Goal: Transaction & Acquisition: Obtain resource

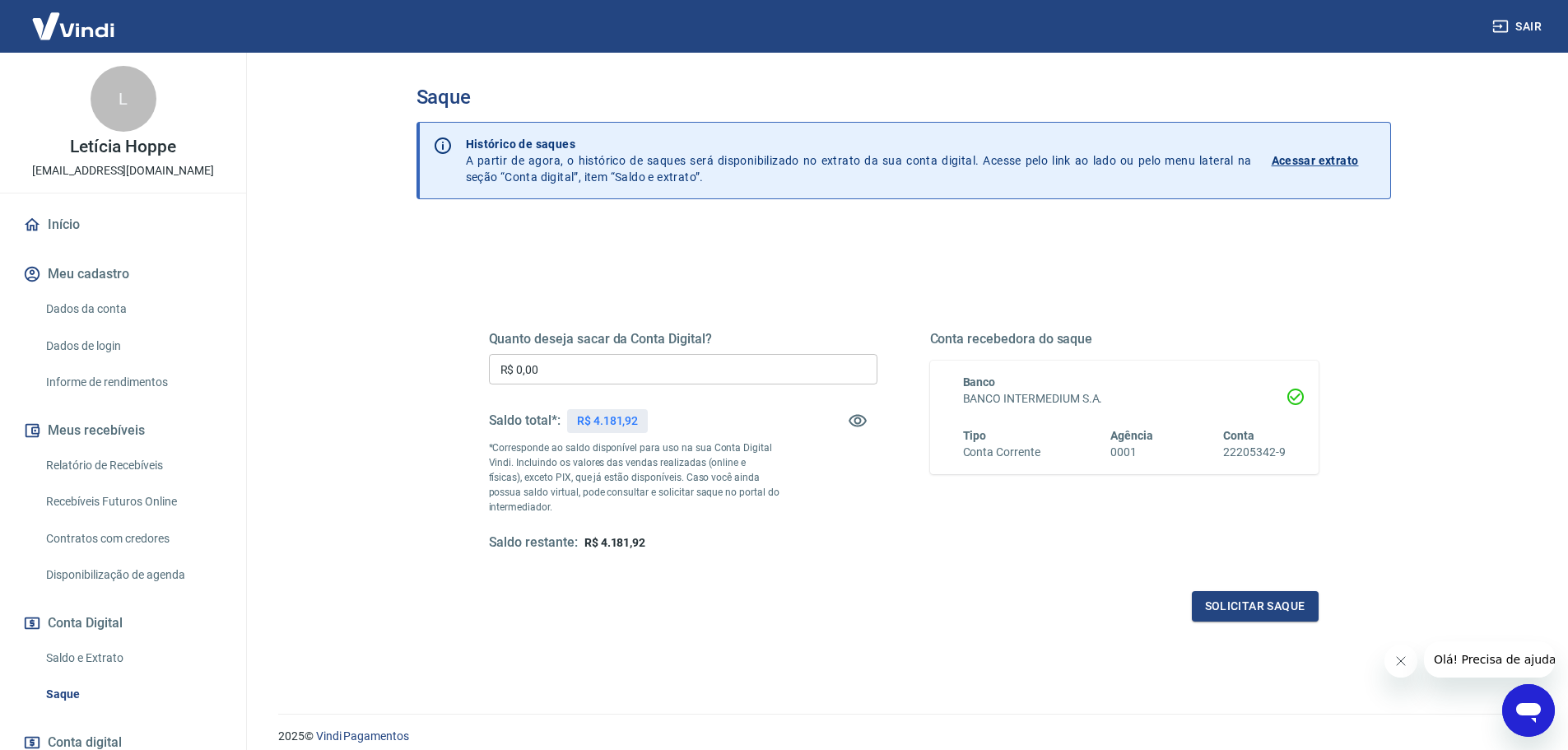
drag, startPoint x: 553, startPoint y: 366, endPoint x: 274, endPoint y: 376, distance: 279.2
click at [278, 380] on main "Saque Histórico de saques A partir de agora, o histórico de saques será disponi…" at bounding box center [903, 401] width 1329 height 697
type input "R$ 4.181,92"
click at [1221, 608] on button "Solicitar saque" at bounding box center [1255, 607] width 127 height 31
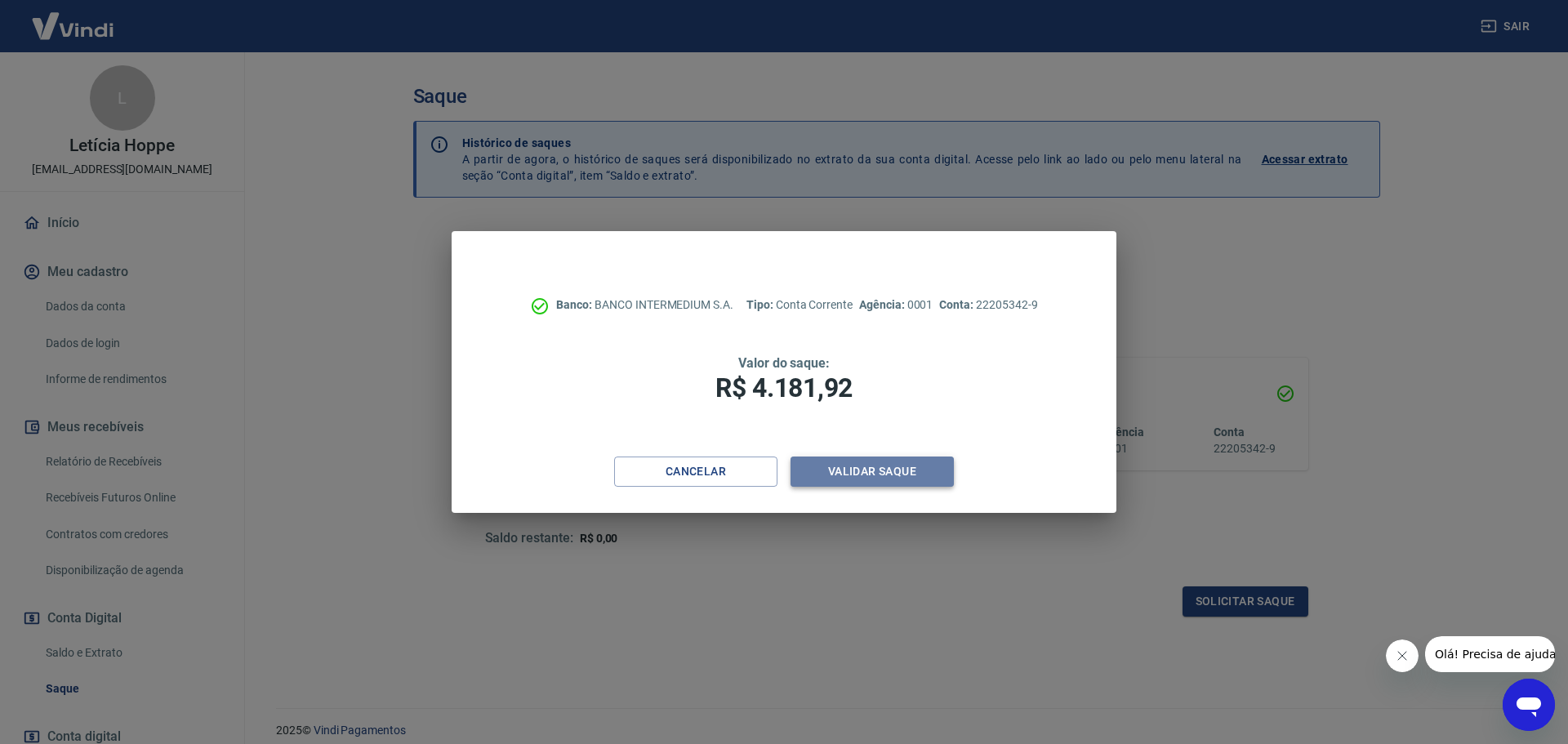
click at [888, 482] on button "Validar saque" at bounding box center [871, 472] width 163 height 31
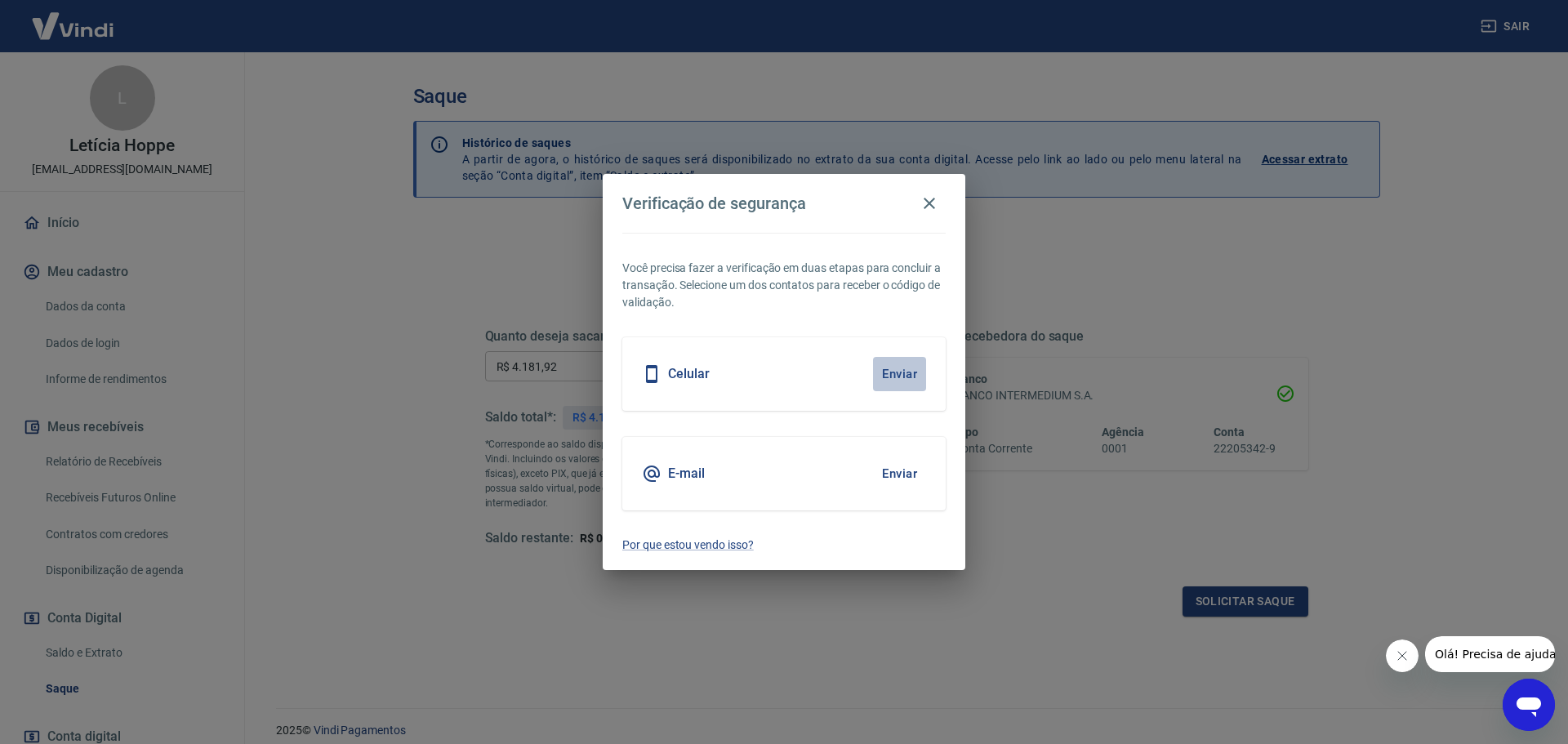
click at [900, 382] on button "Enviar" at bounding box center [899, 373] width 53 height 34
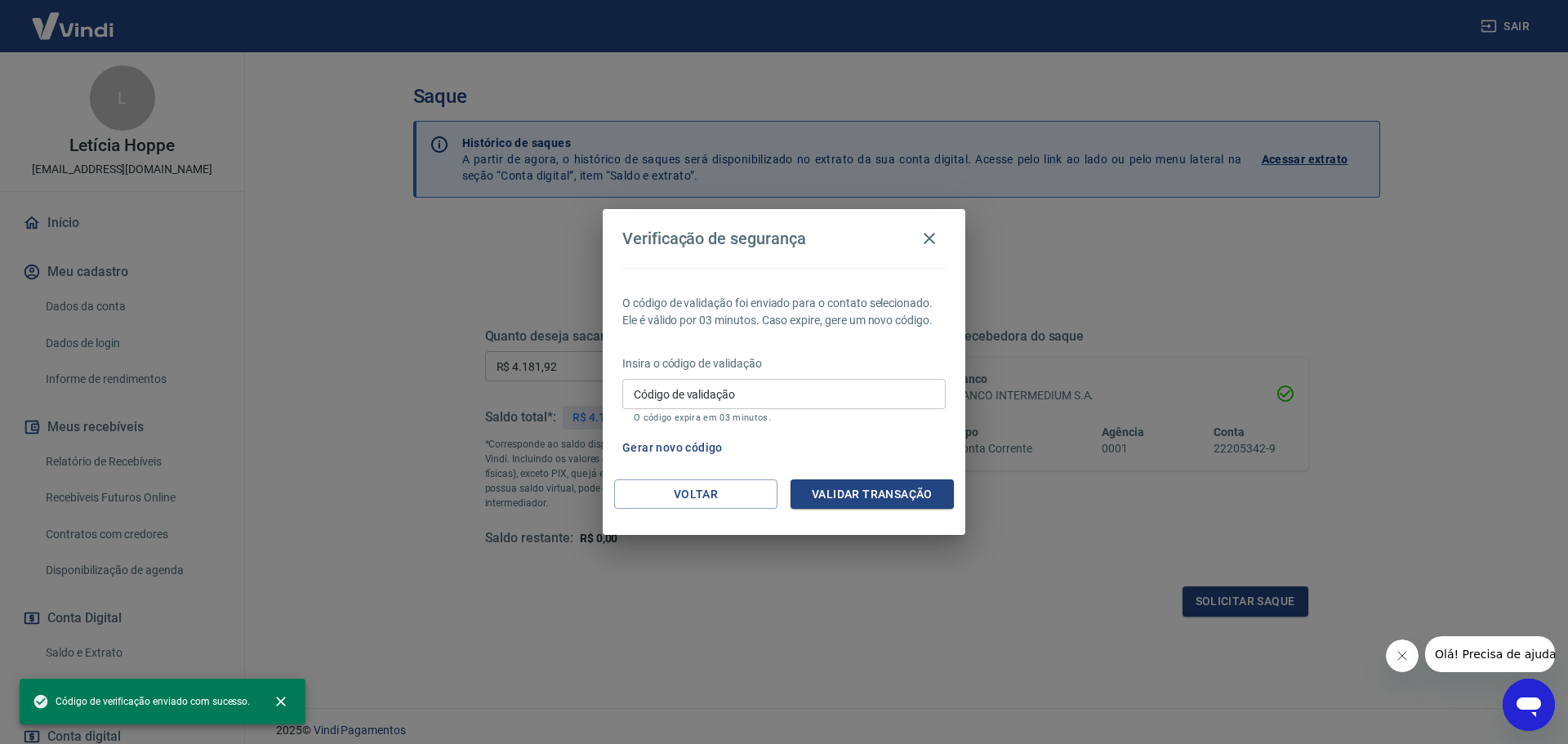
click at [805, 375] on div "Insira o código de validação Código de validação Código de validação O código e…" at bounding box center [784, 391] width 324 height 71
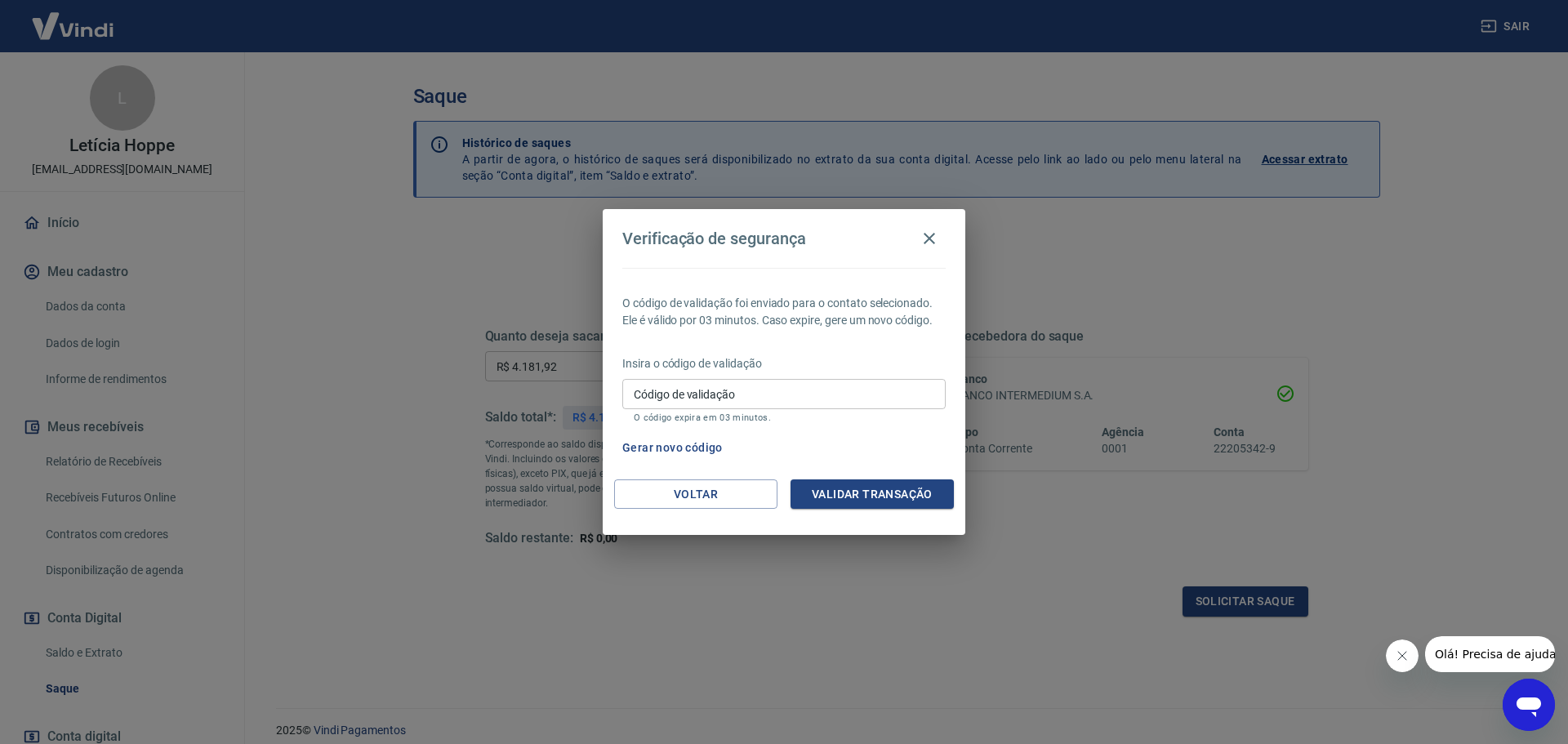
click at [805, 381] on input "Código de validação" at bounding box center [784, 394] width 324 height 31
click at [928, 235] on icon "button" at bounding box center [929, 238] width 20 height 20
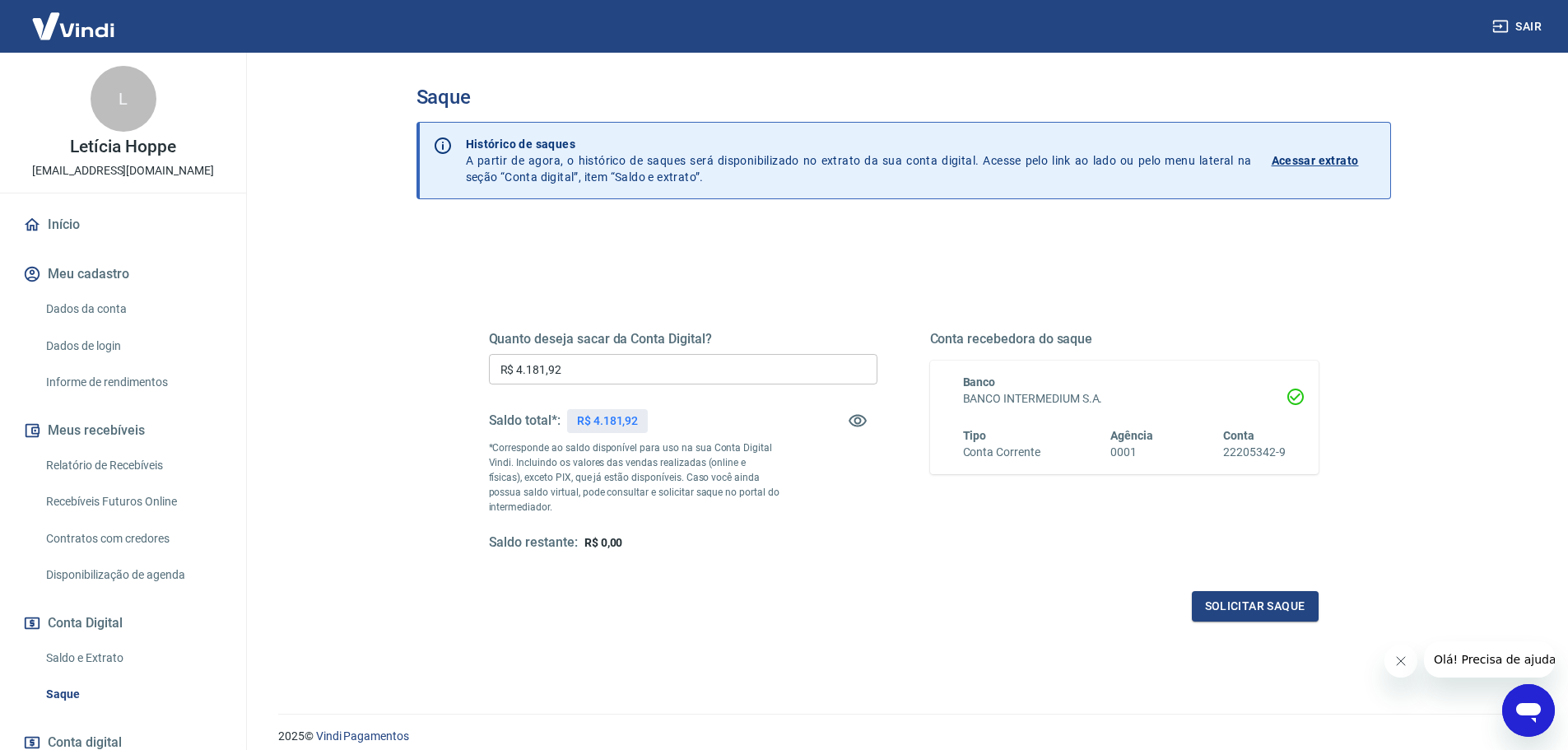
click at [1523, 716] on icon "Abrir janela de mensagens" at bounding box center [1529, 713] width 25 height 20
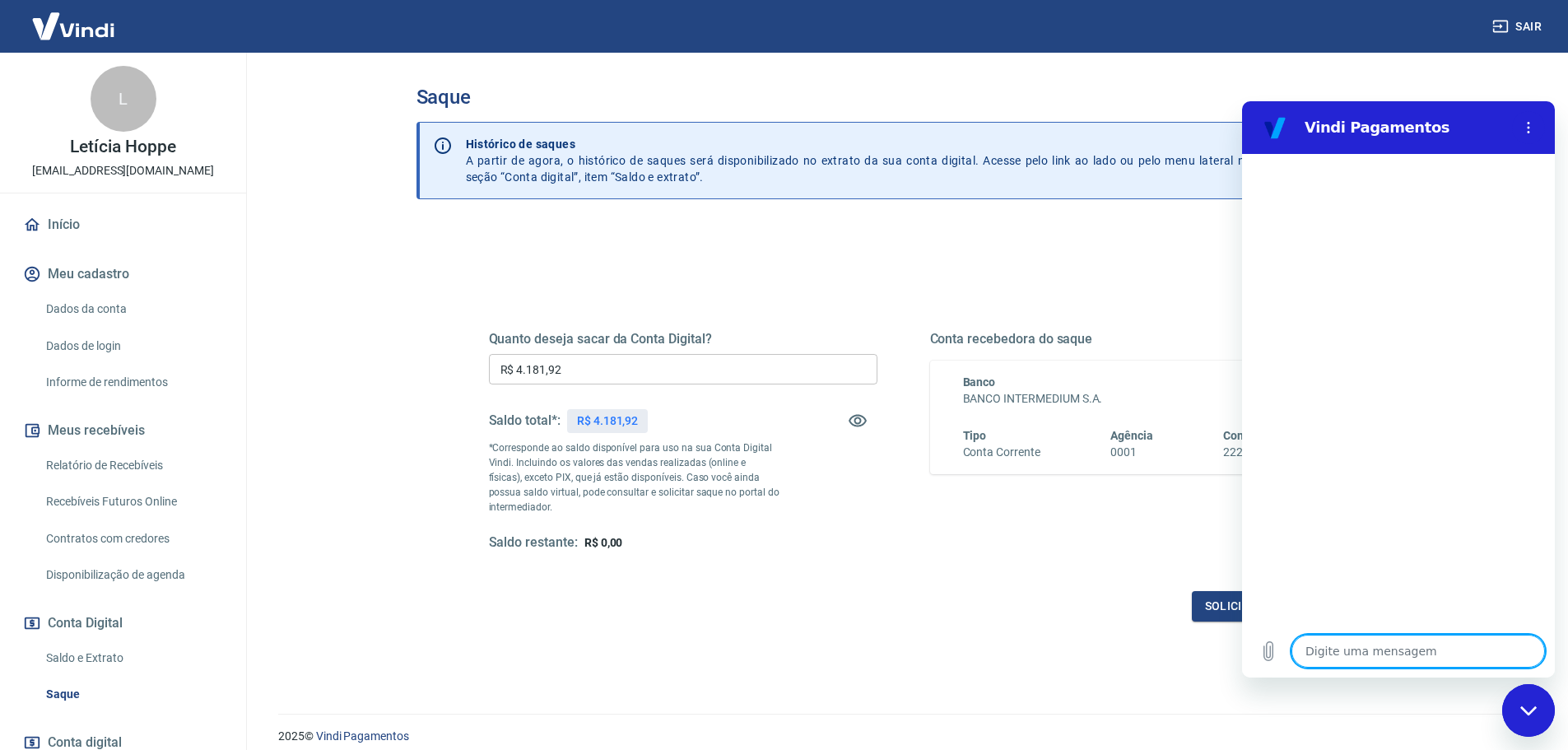
type textarea "L"
type textarea "x"
type textarea "O"
type textarea "x"
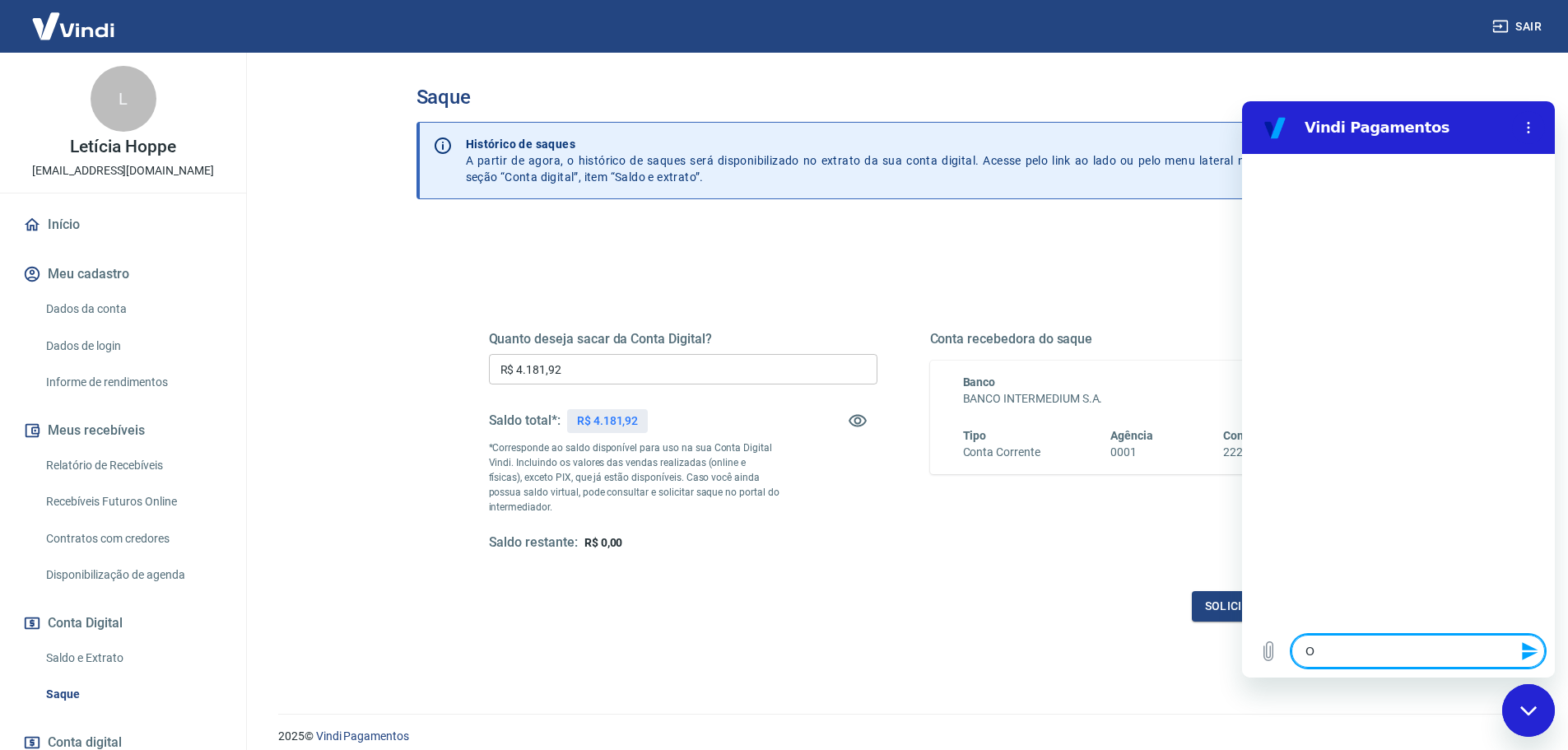
type textarea "OL"
type textarea "x"
type textarea "OLÁ"
type textarea "x"
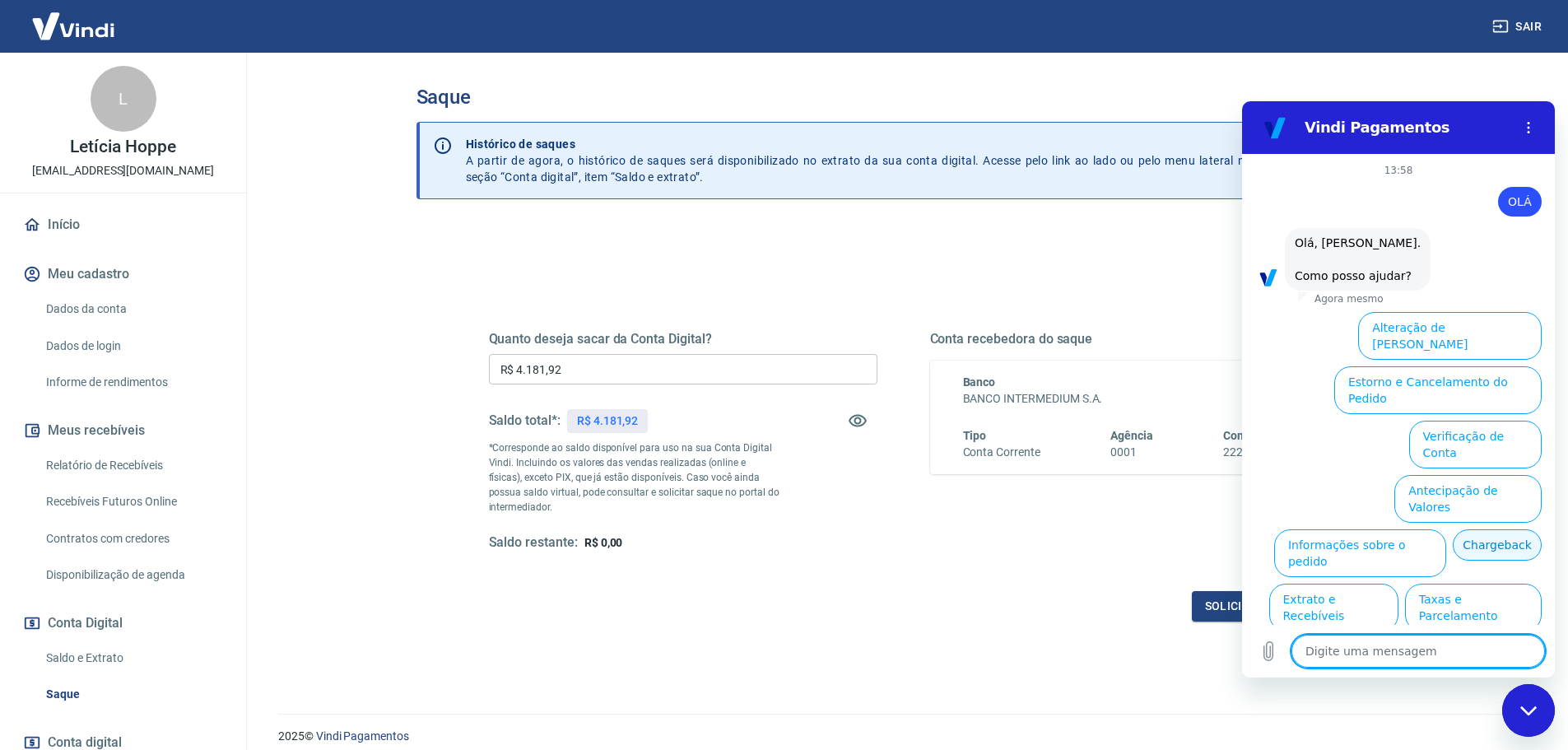
scroll to position [64, 0]
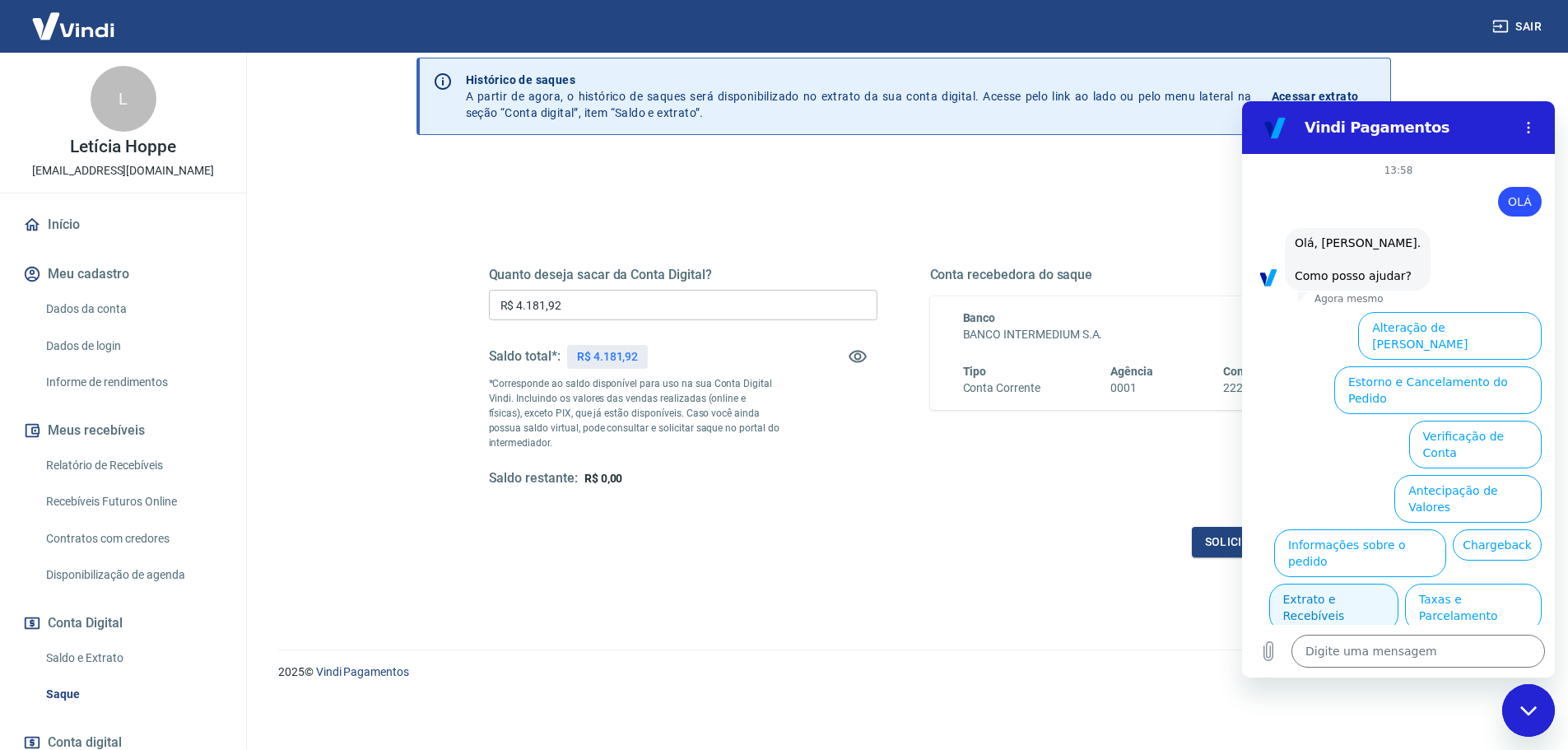
click at [1314, 584] on button "Extrato e Recebíveis" at bounding box center [1334, 607] width 129 height 48
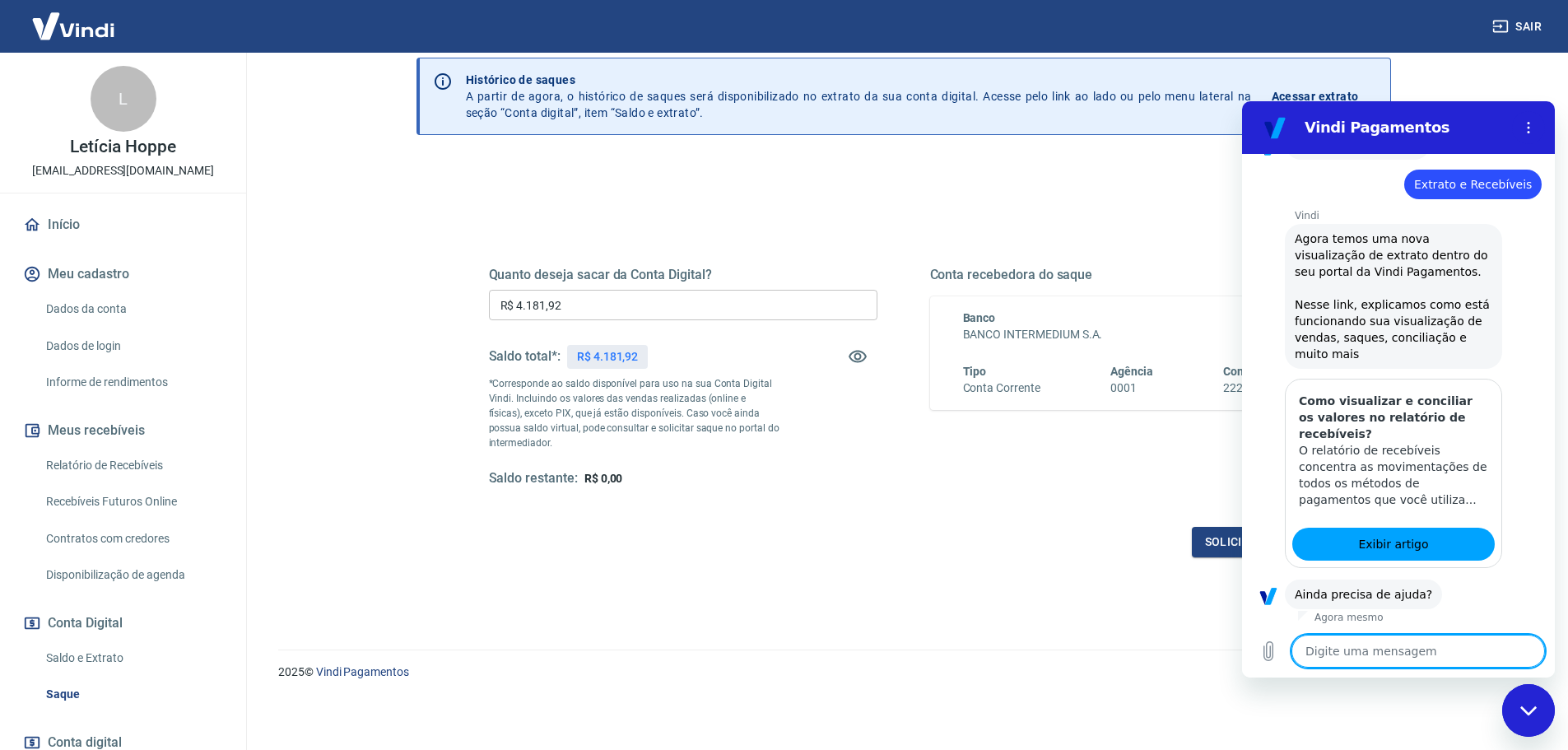
scroll to position [172, 0]
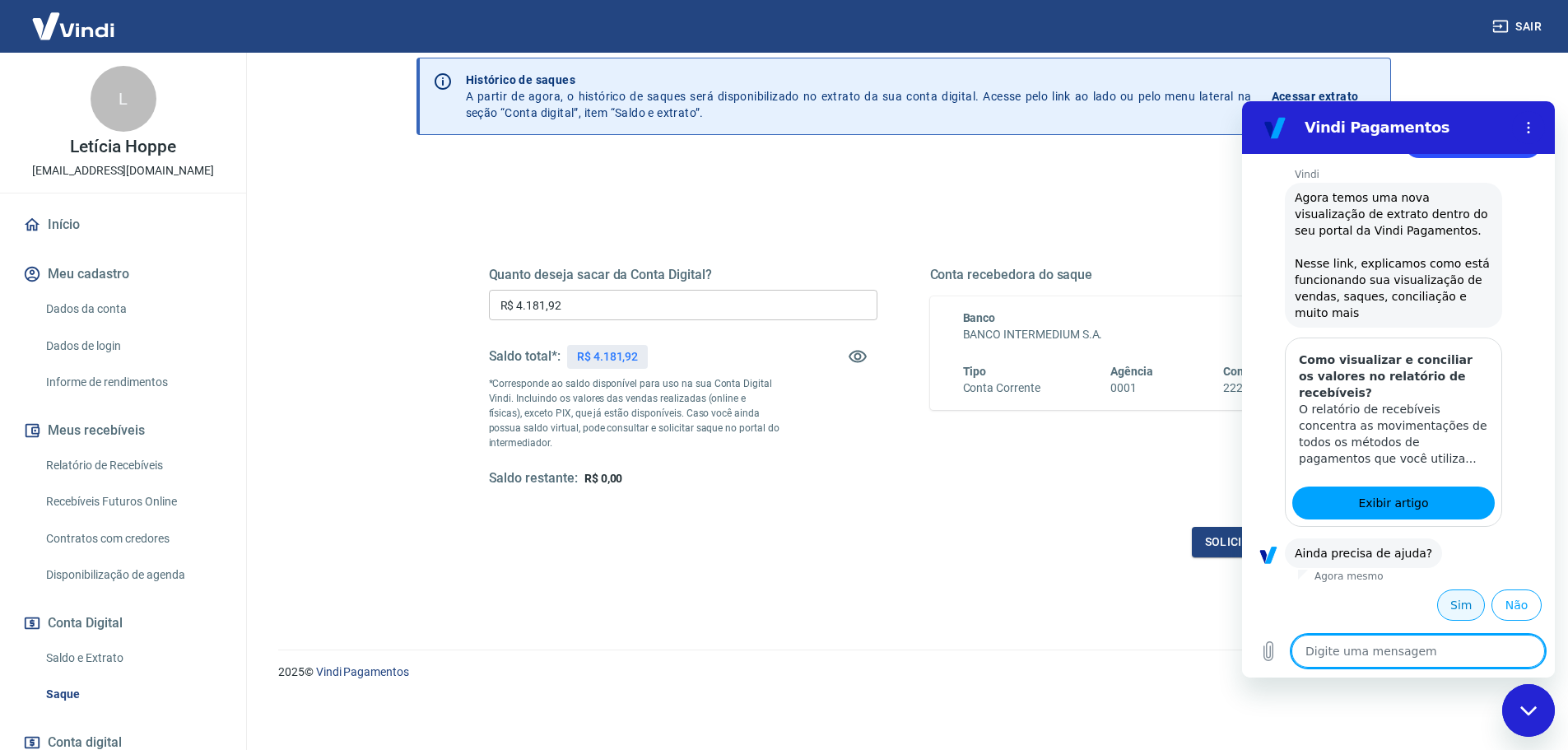
click at [1452, 598] on button "Sim" at bounding box center [1460, 606] width 48 height 32
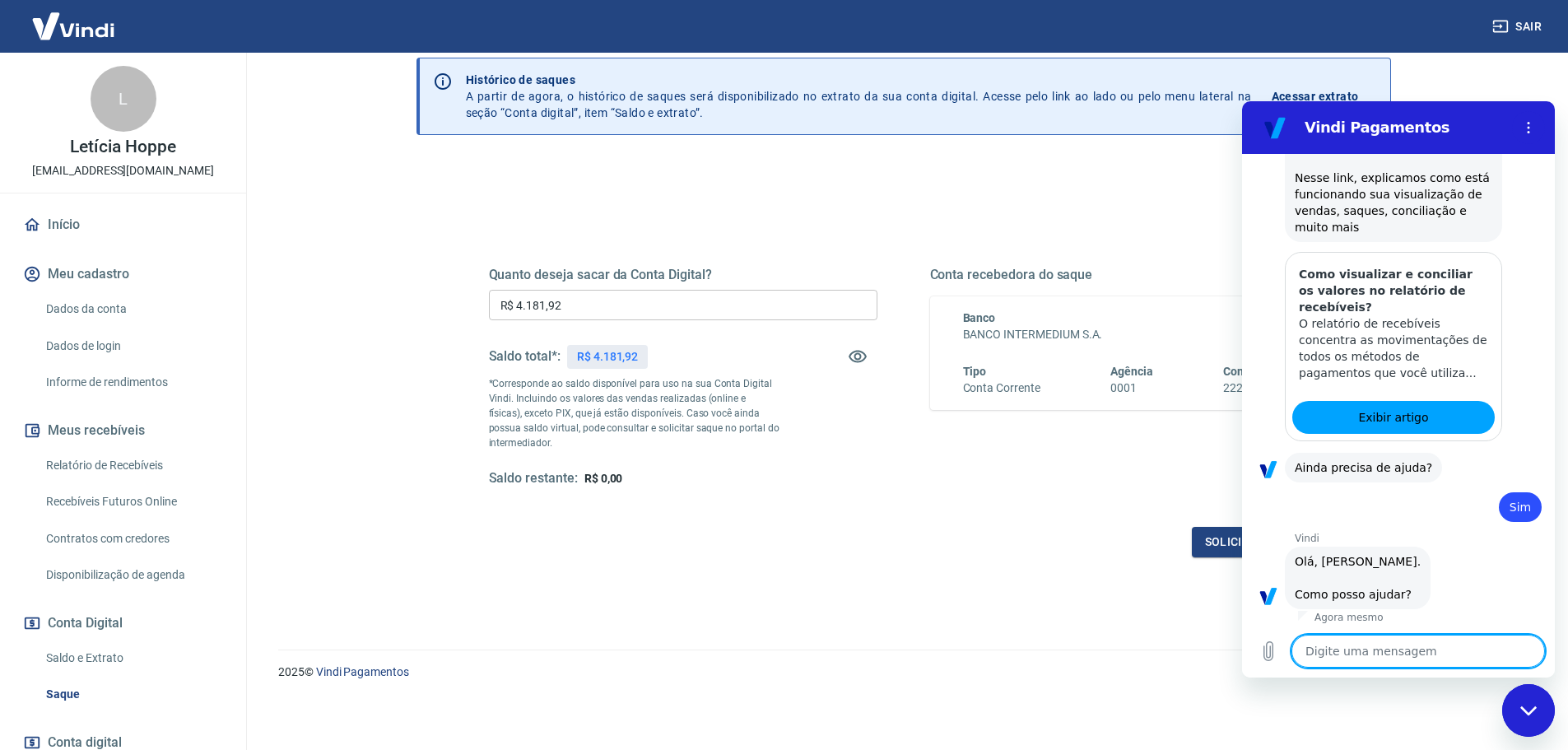
scroll to position [602, 0]
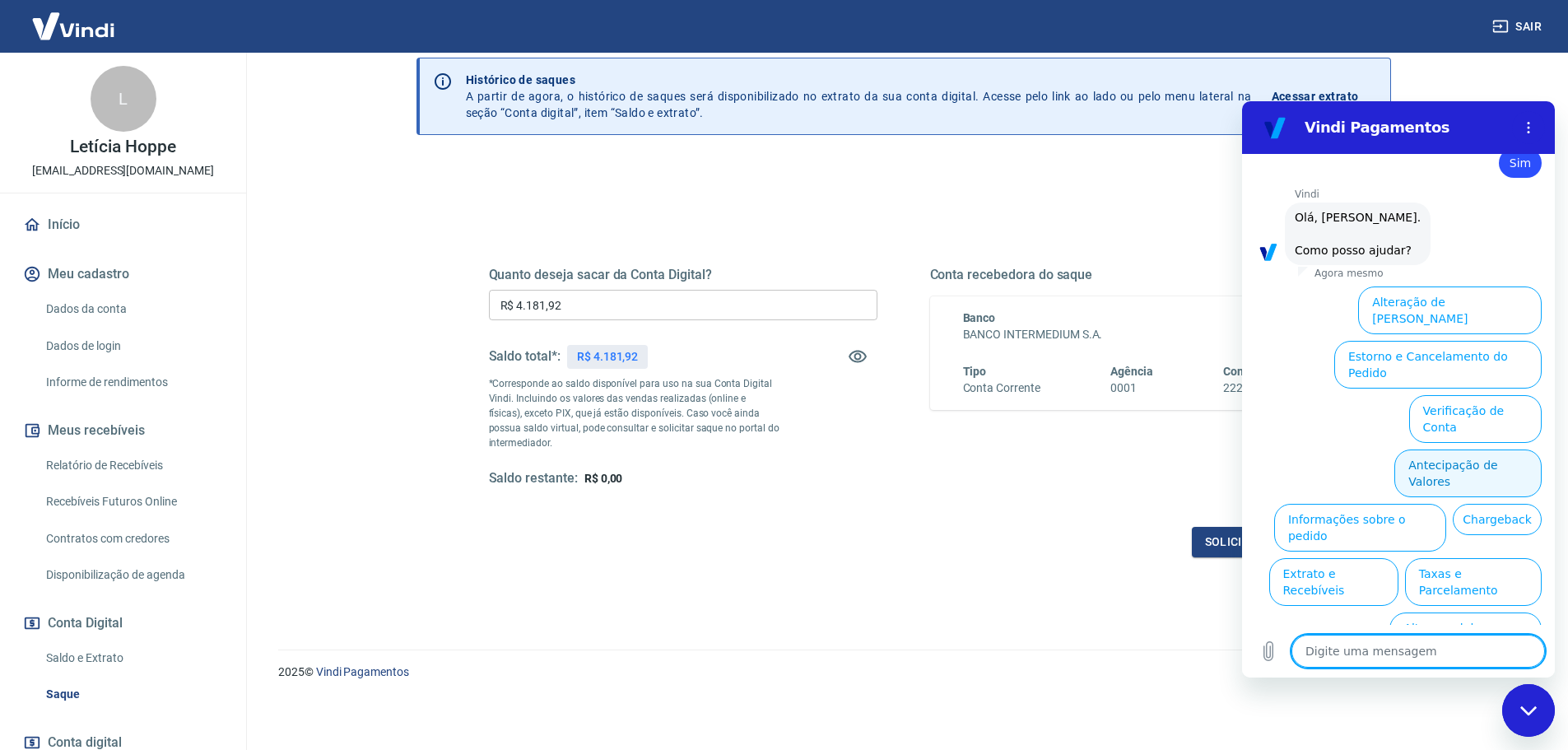
click at [1456, 450] on button "Antecipação de Valores" at bounding box center [1468, 473] width 148 height 48
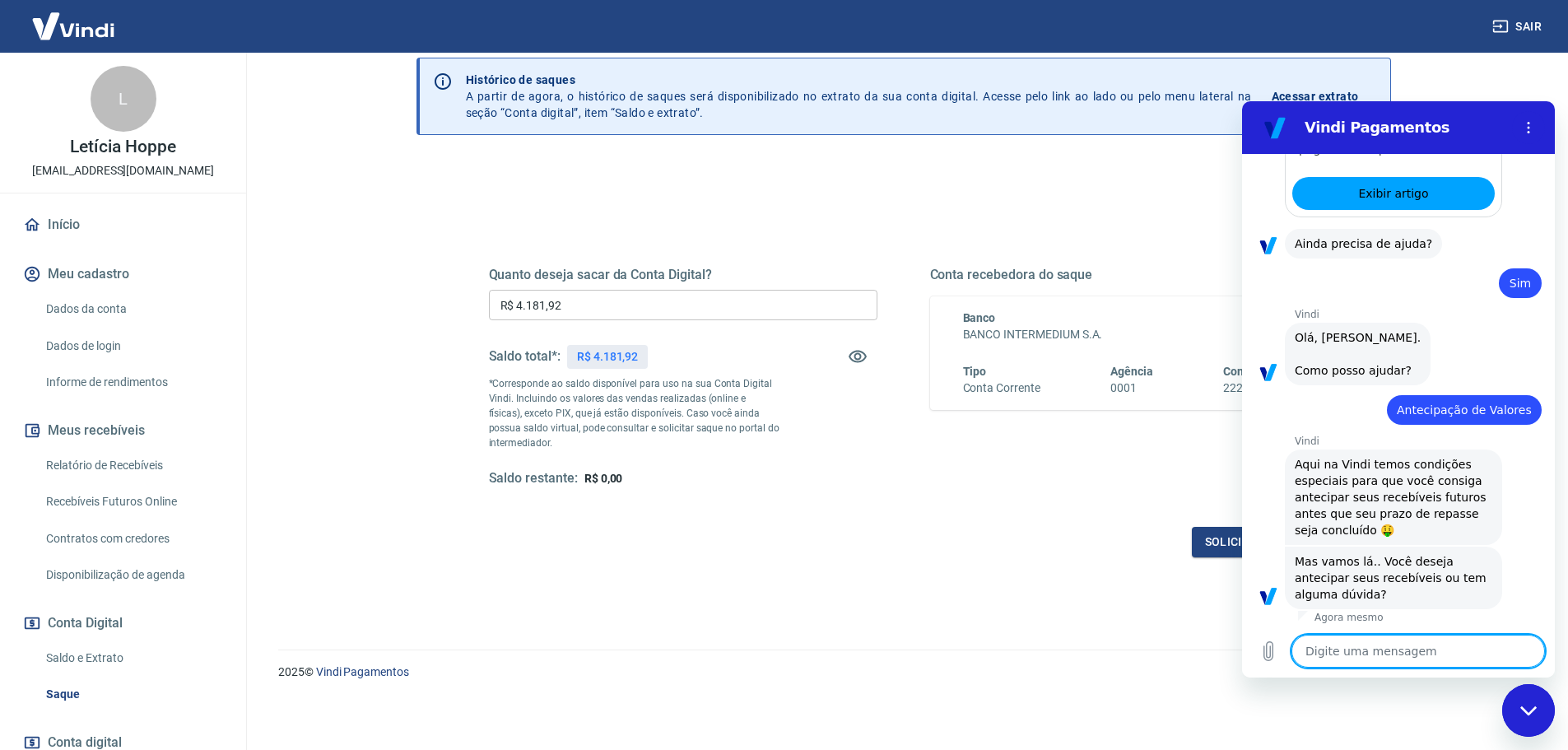
scroll to position [561, 0]
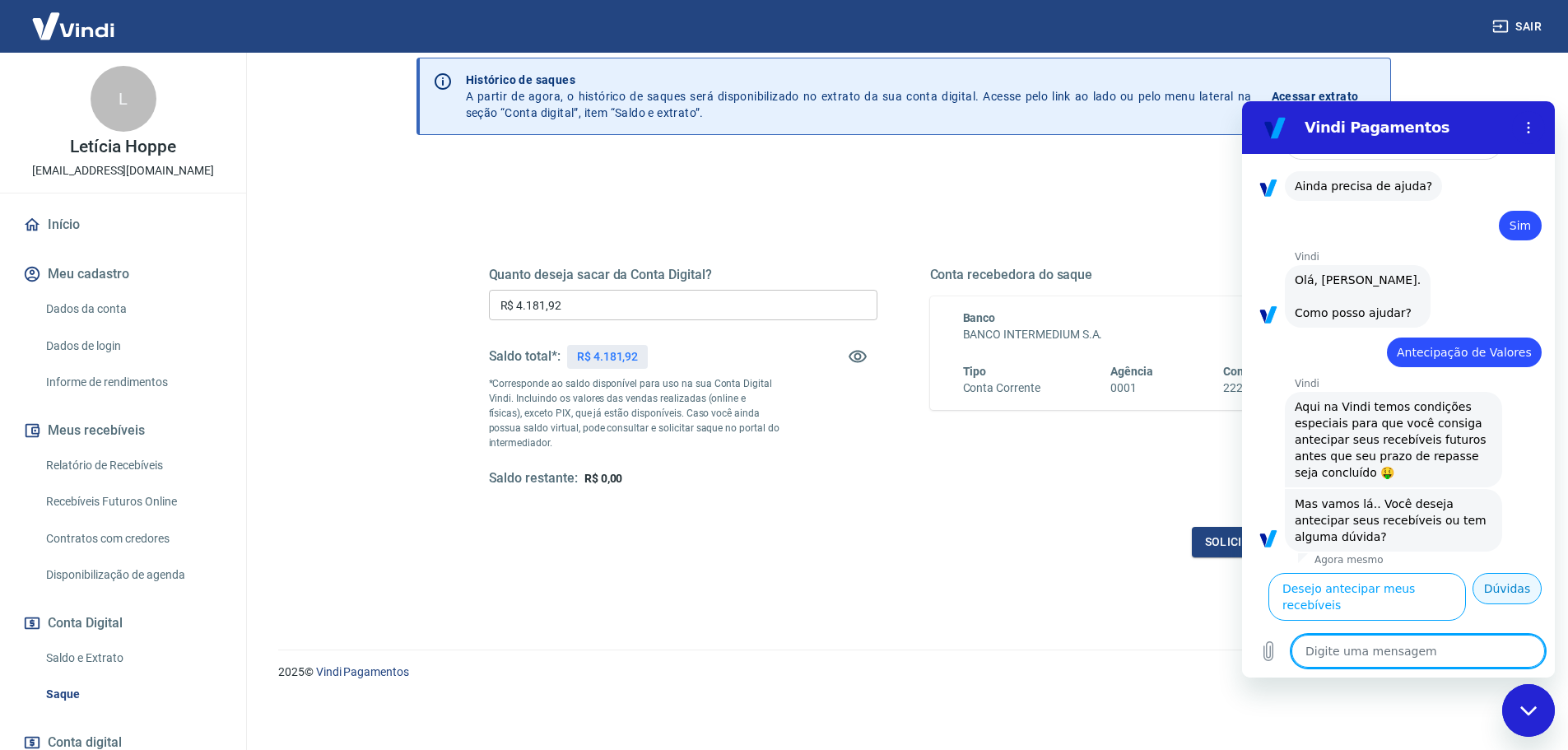
click at [1500, 604] on button "Dúvidas" at bounding box center [1507, 589] width 69 height 32
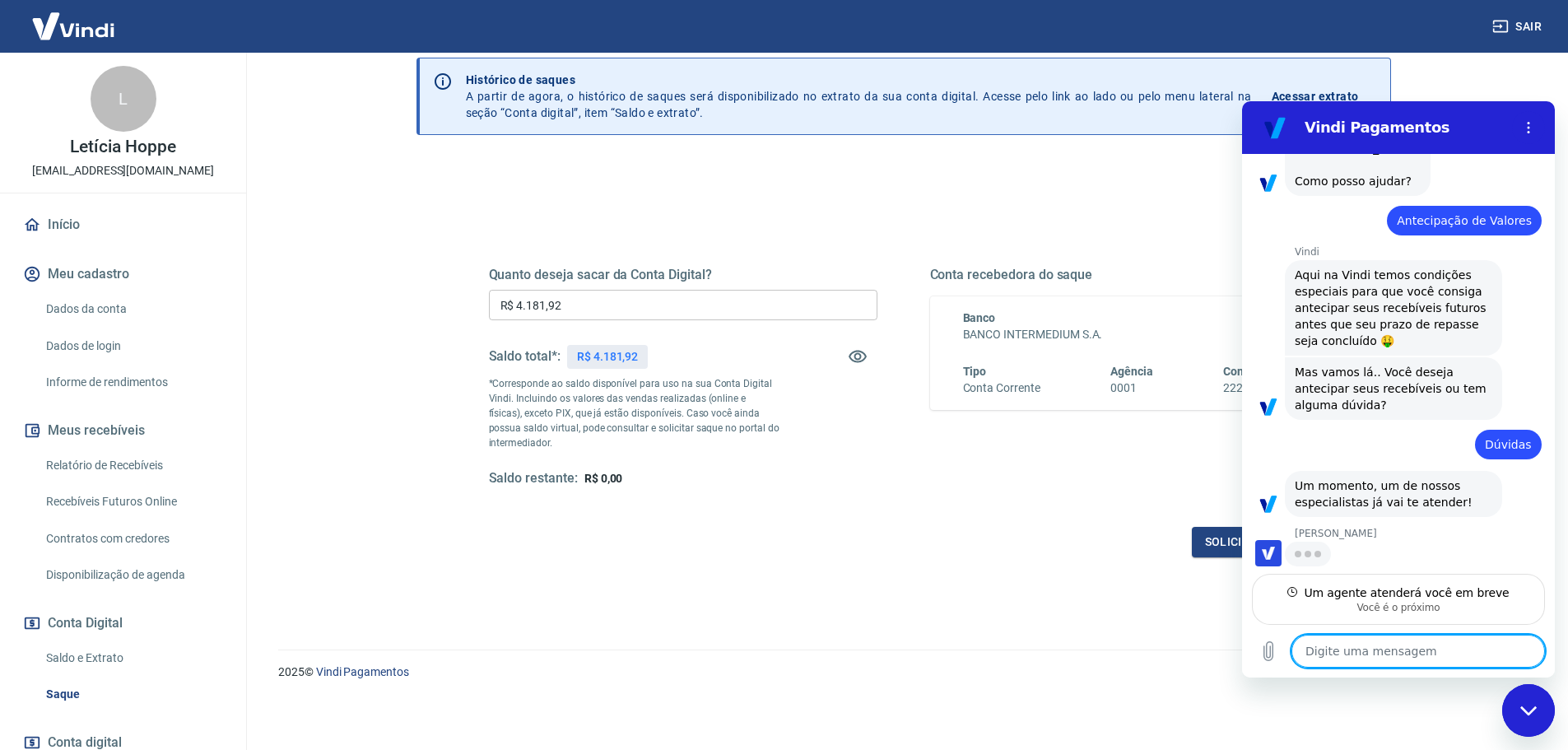
scroll to position [671, 0]
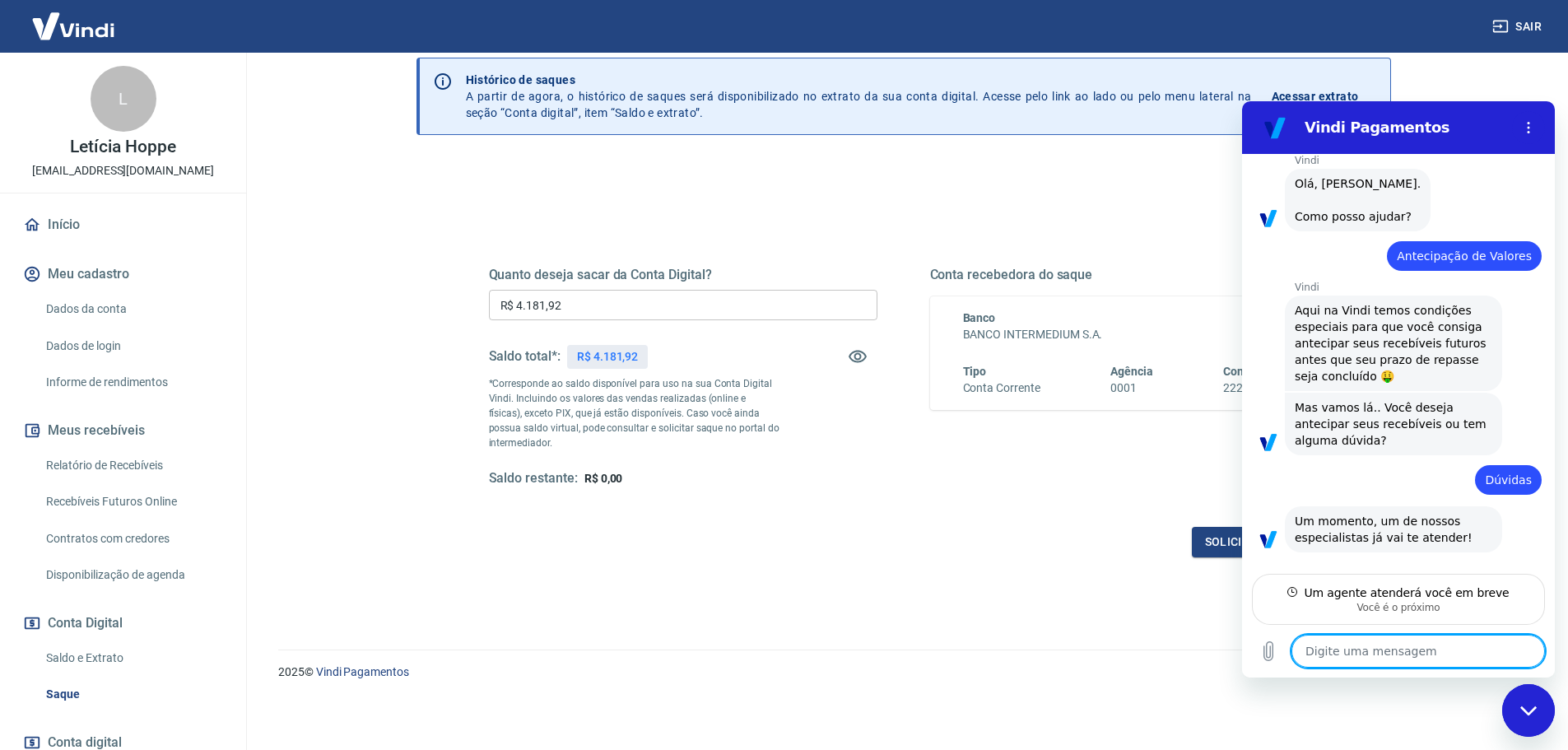
type textarea "x"
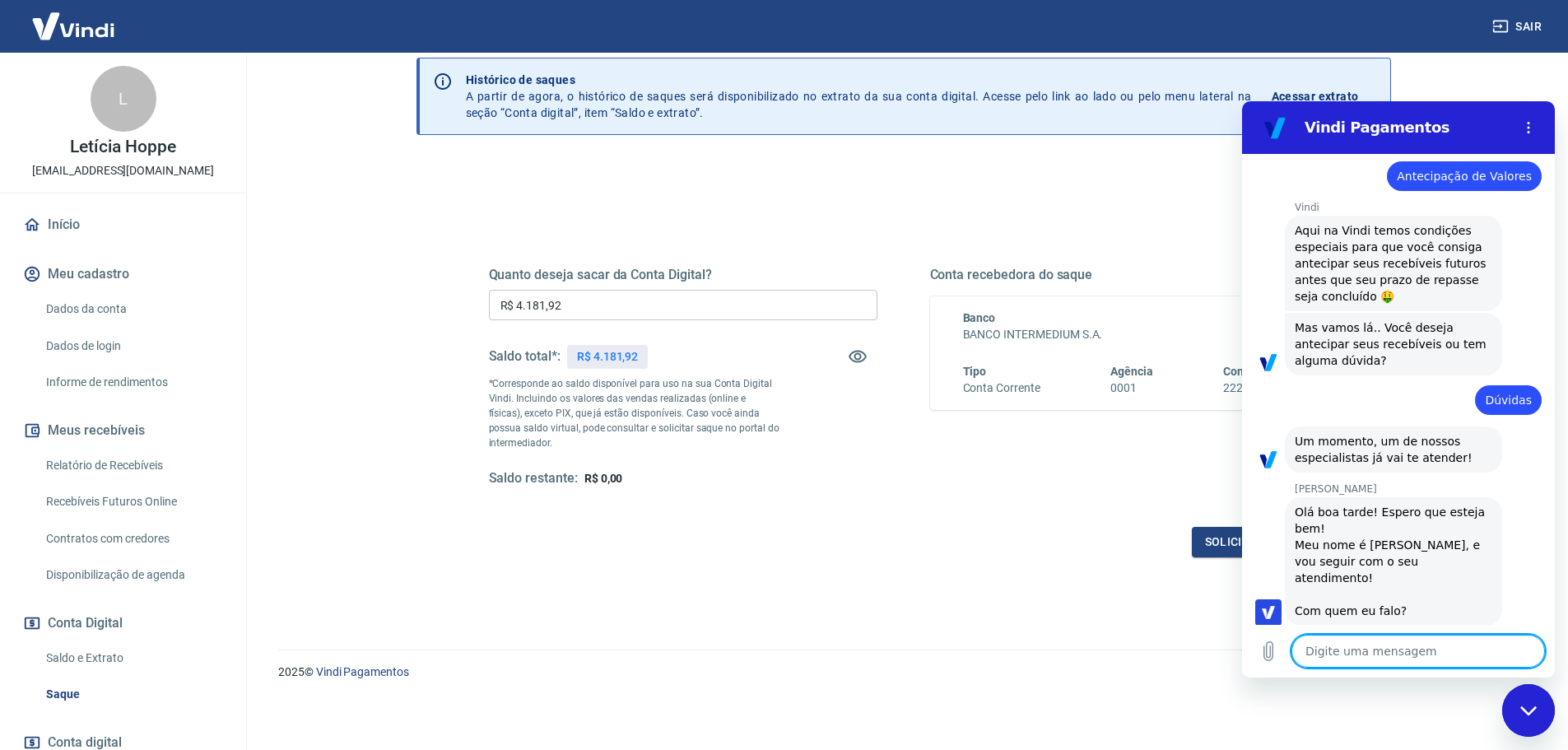
scroll to position [719, 0]
type textarea "b"
type textarea "x"
type textarea "bO"
type textarea "x"
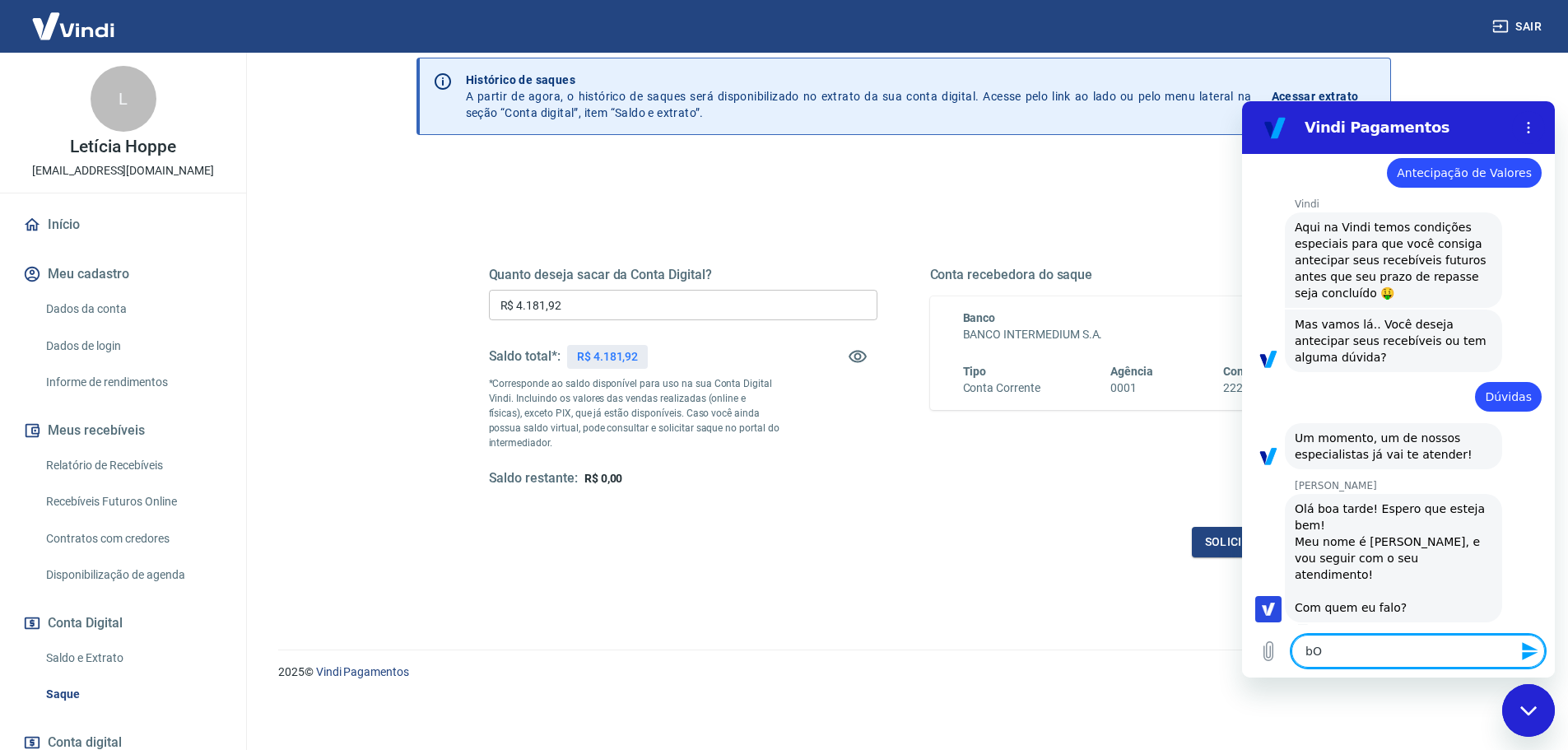
type textarea "bOA"
type textarea "x"
type textarea "bOA"
type textarea "x"
type textarea "bOA T"
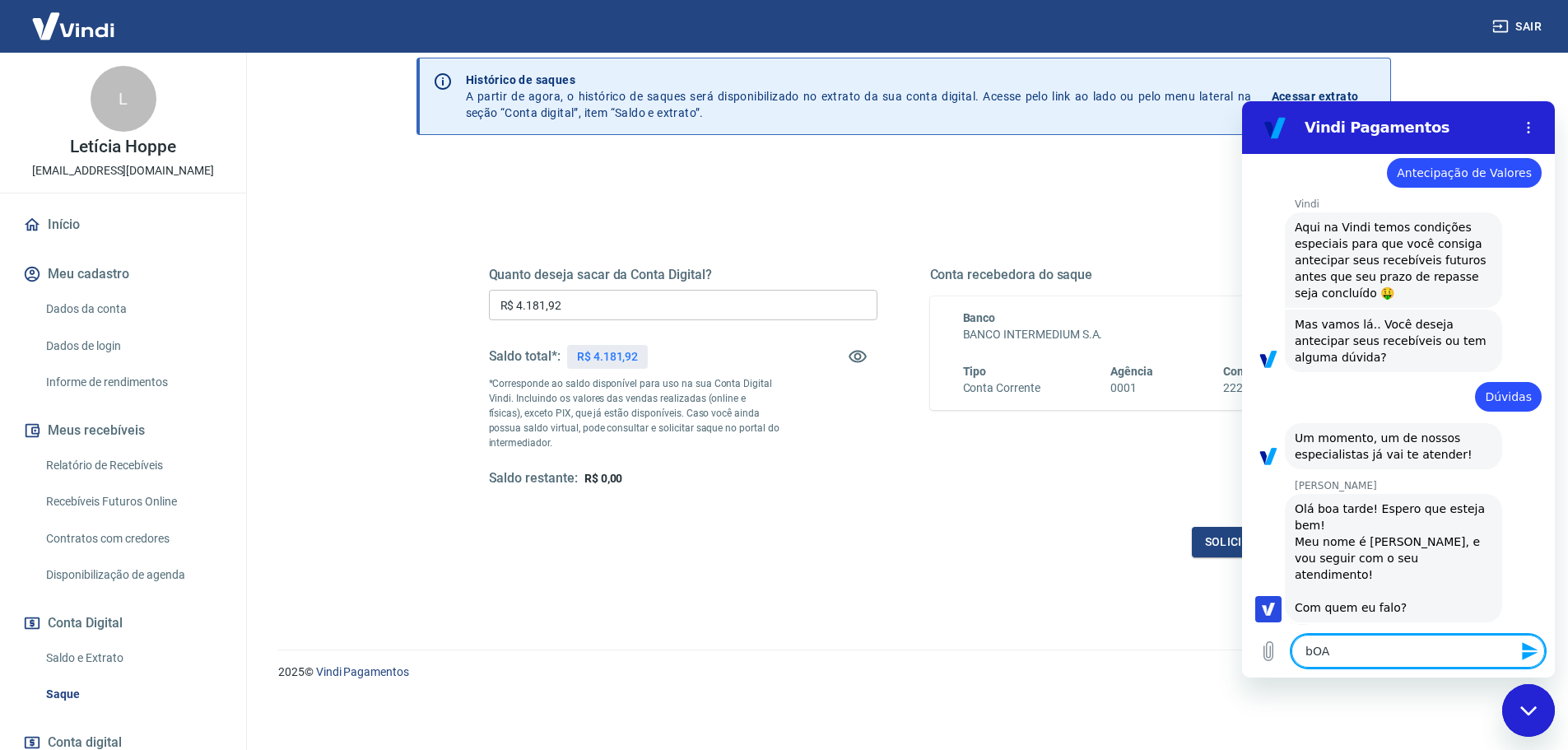
type textarea "x"
type textarea "bOA TA"
type textarea "x"
type textarea "bOA TAR"
type textarea "x"
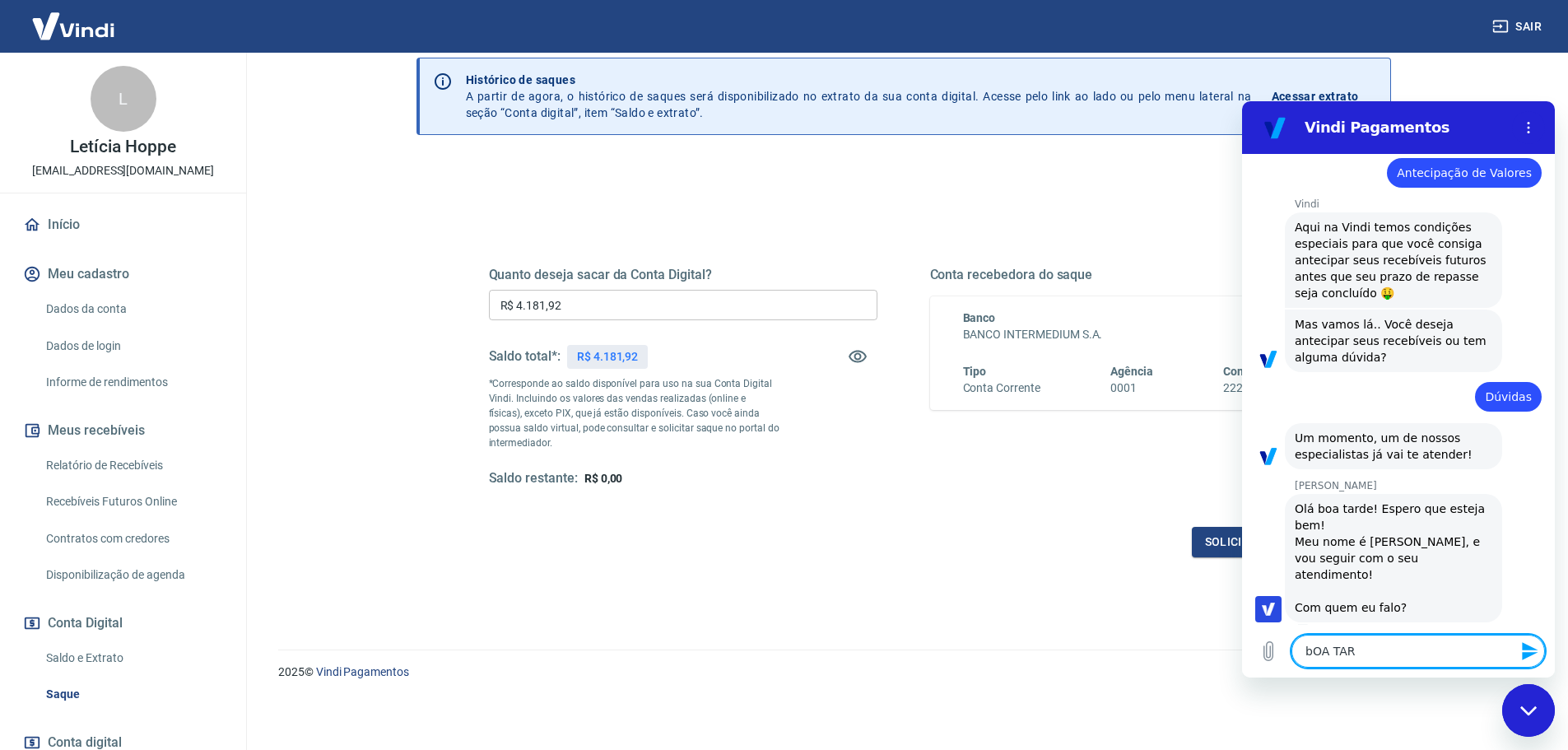
type textarea "bOA TARD"
type textarea "x"
type textarea "bOA TARDE"
type textarea "x"
type textarea "bOA TARD"
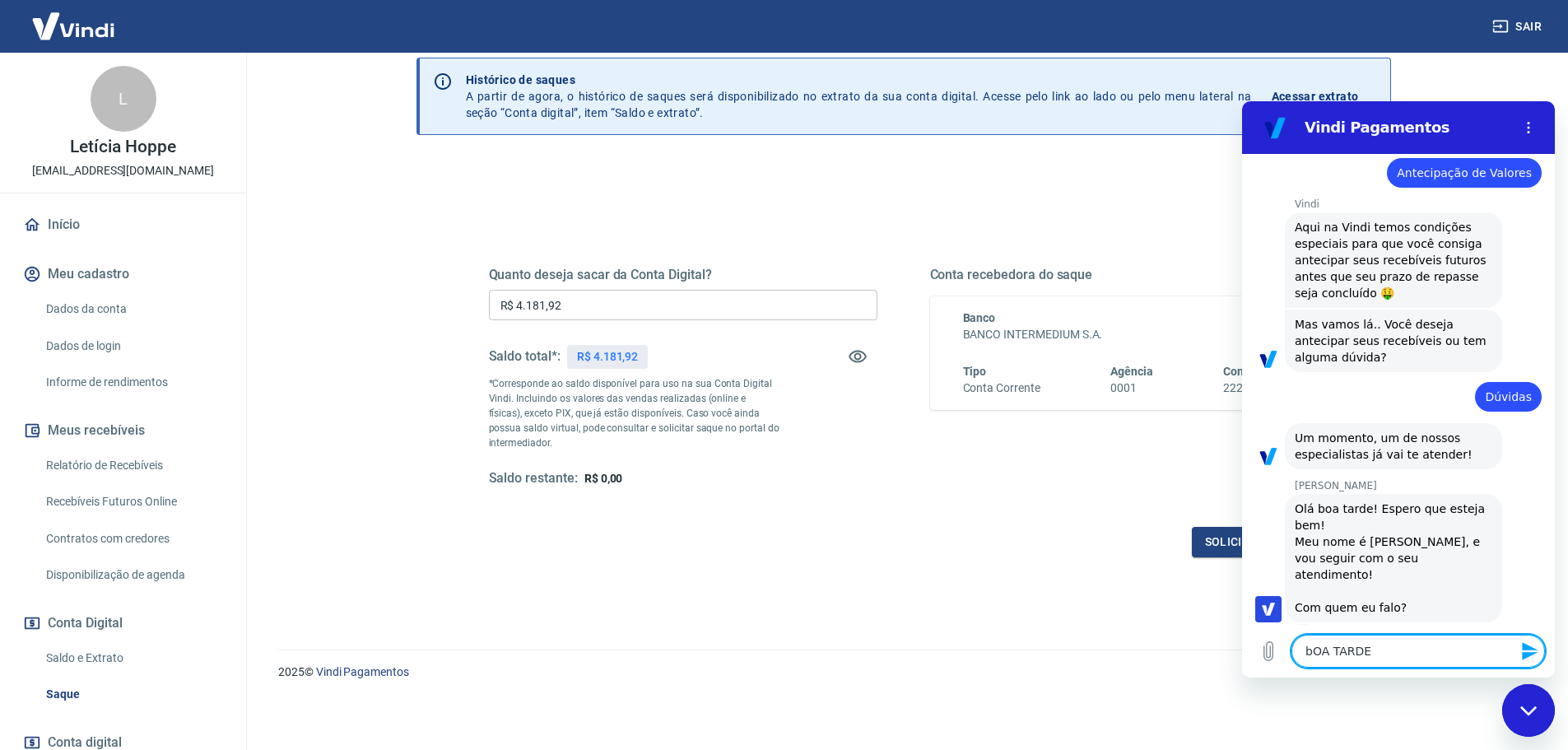
type textarea "x"
type textarea "bOA TAR"
type textarea "x"
type textarea "bOA TA"
type textarea "x"
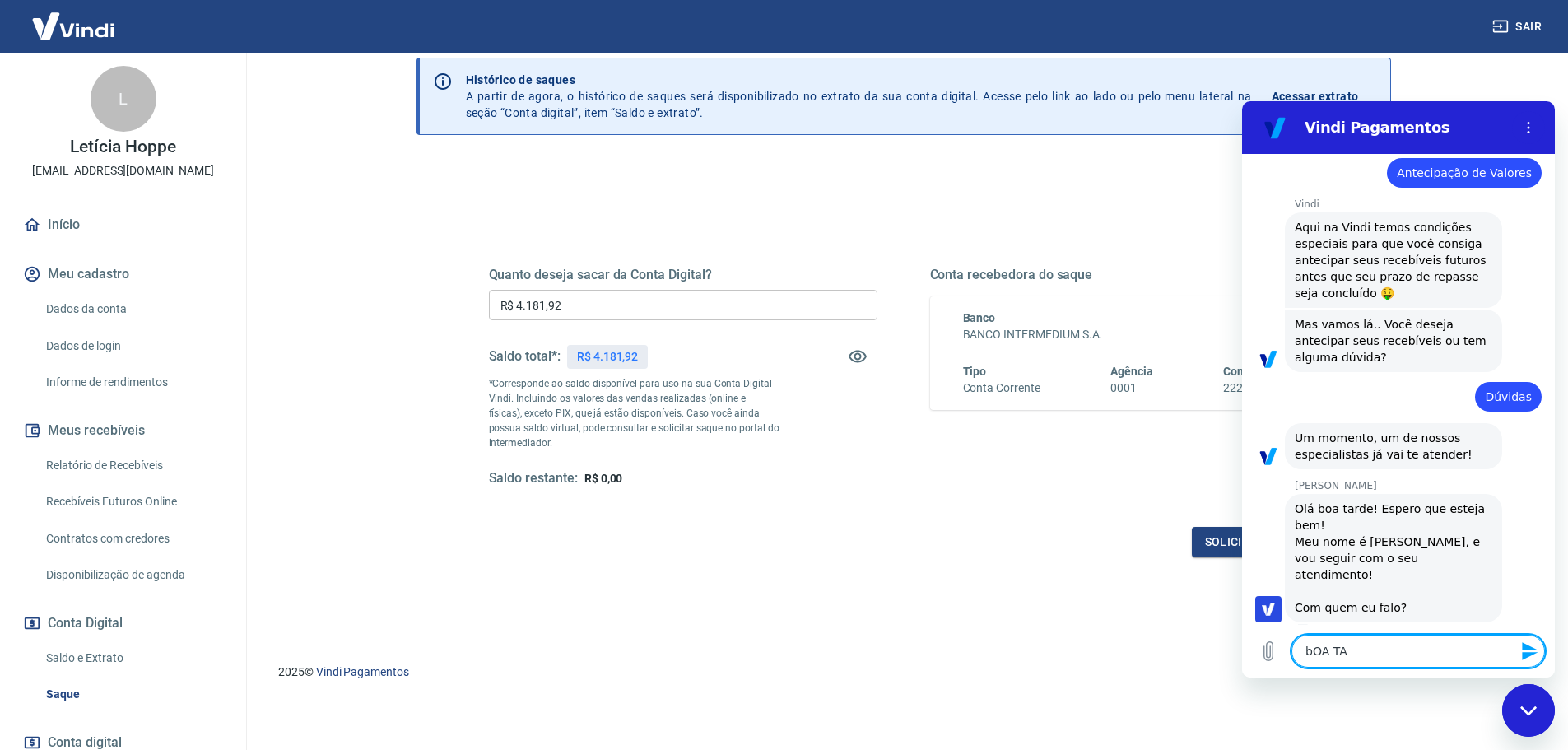
type textarea "bOA T"
type textarea "x"
type textarea "bOA"
type textarea "x"
type textarea "bOA"
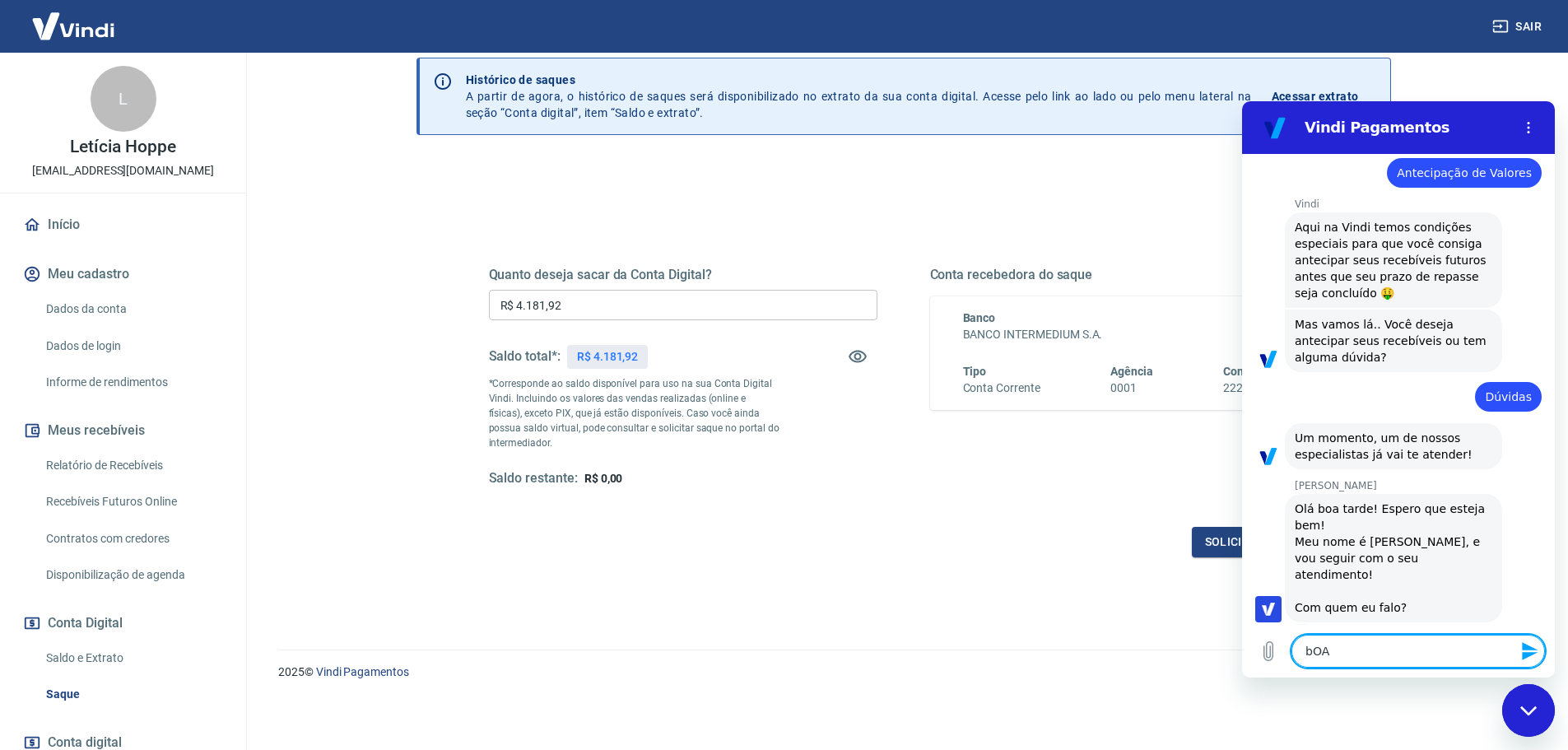
type textarea "x"
type textarea "bO"
type textarea "x"
type textarea "b"
type textarea "x"
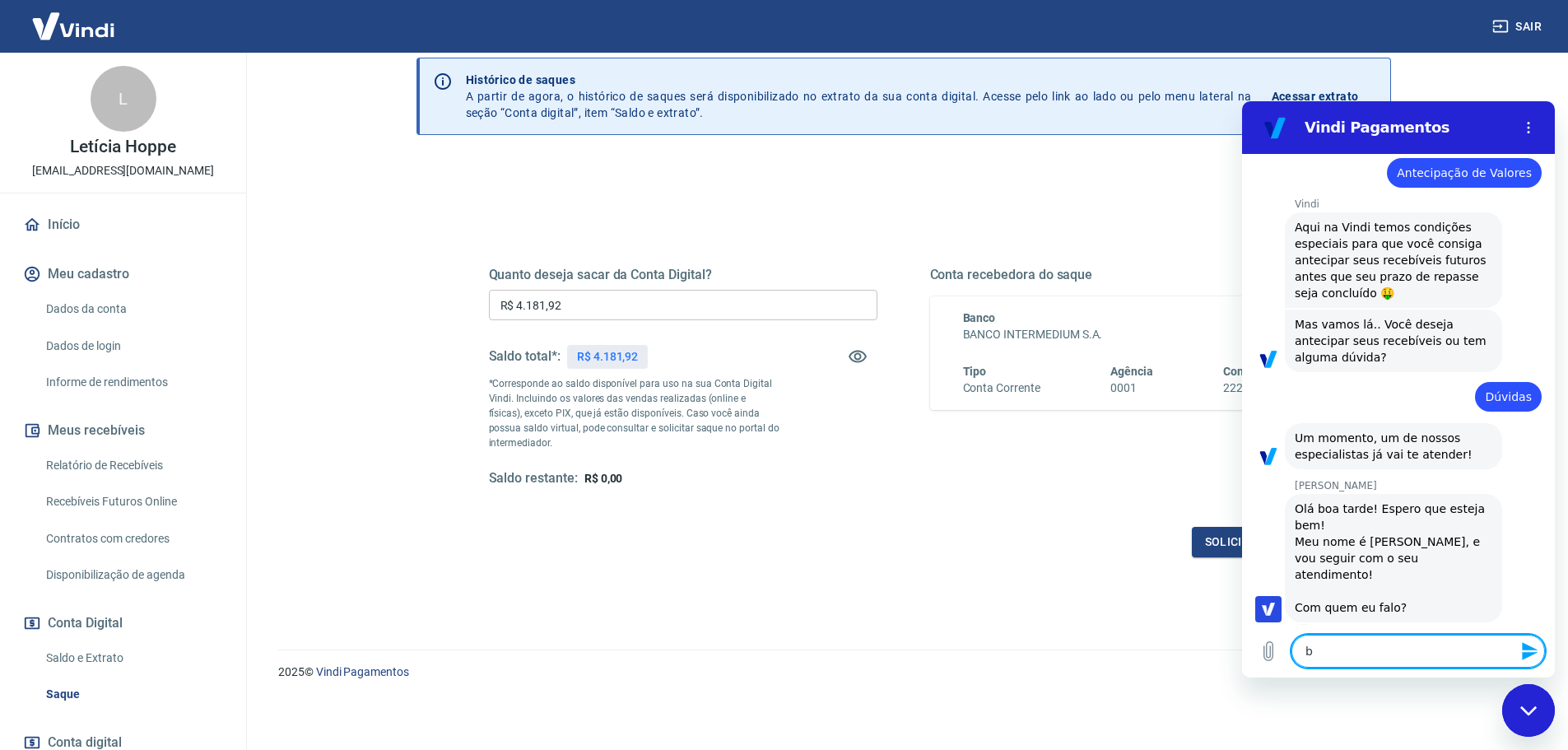
type textarea "x"
type textarea "B"
type textarea "x"
type textarea "Bo"
type textarea "x"
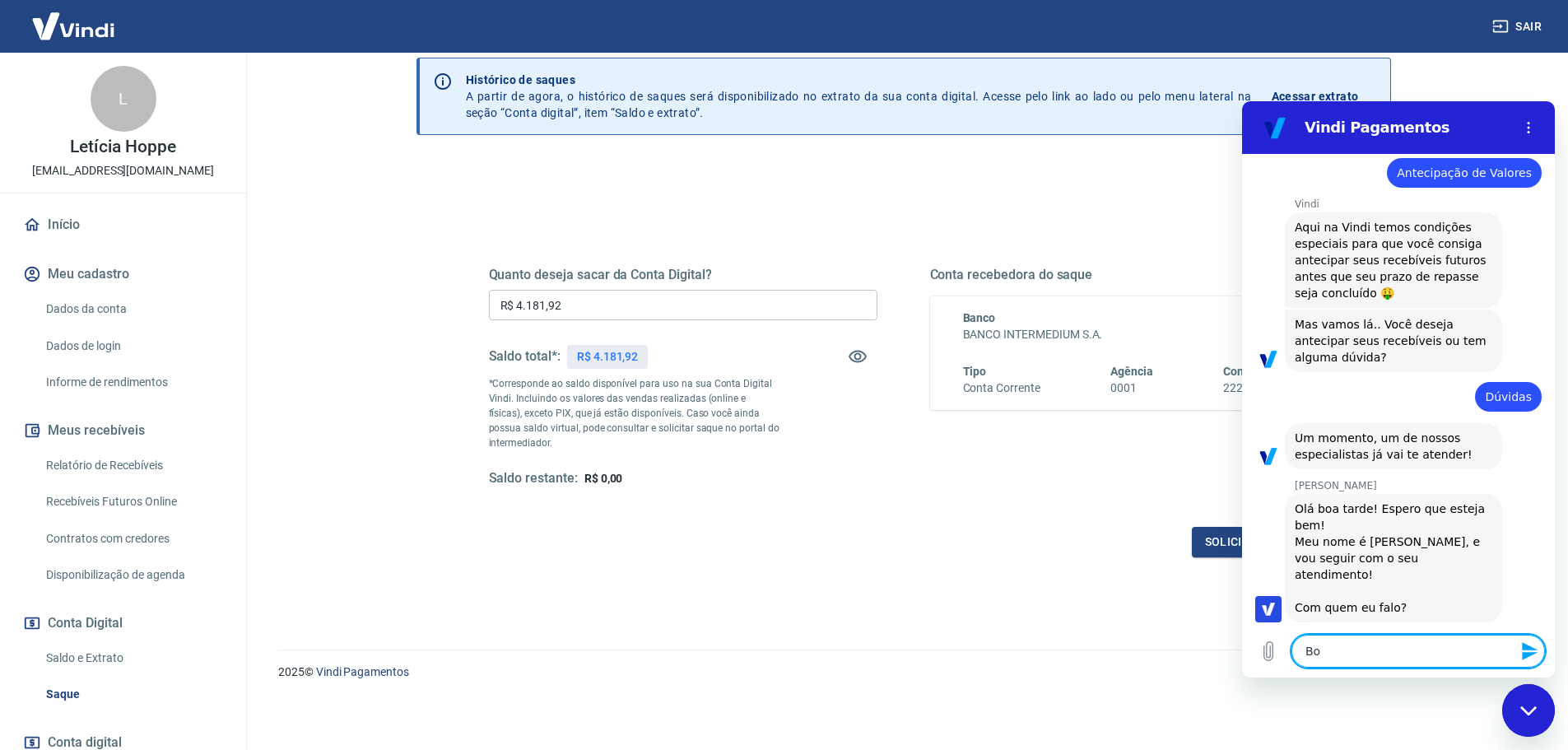
type textarea "Boa"
type textarea "x"
type textarea "Boa"
type textarea "x"
type textarea "Boa t"
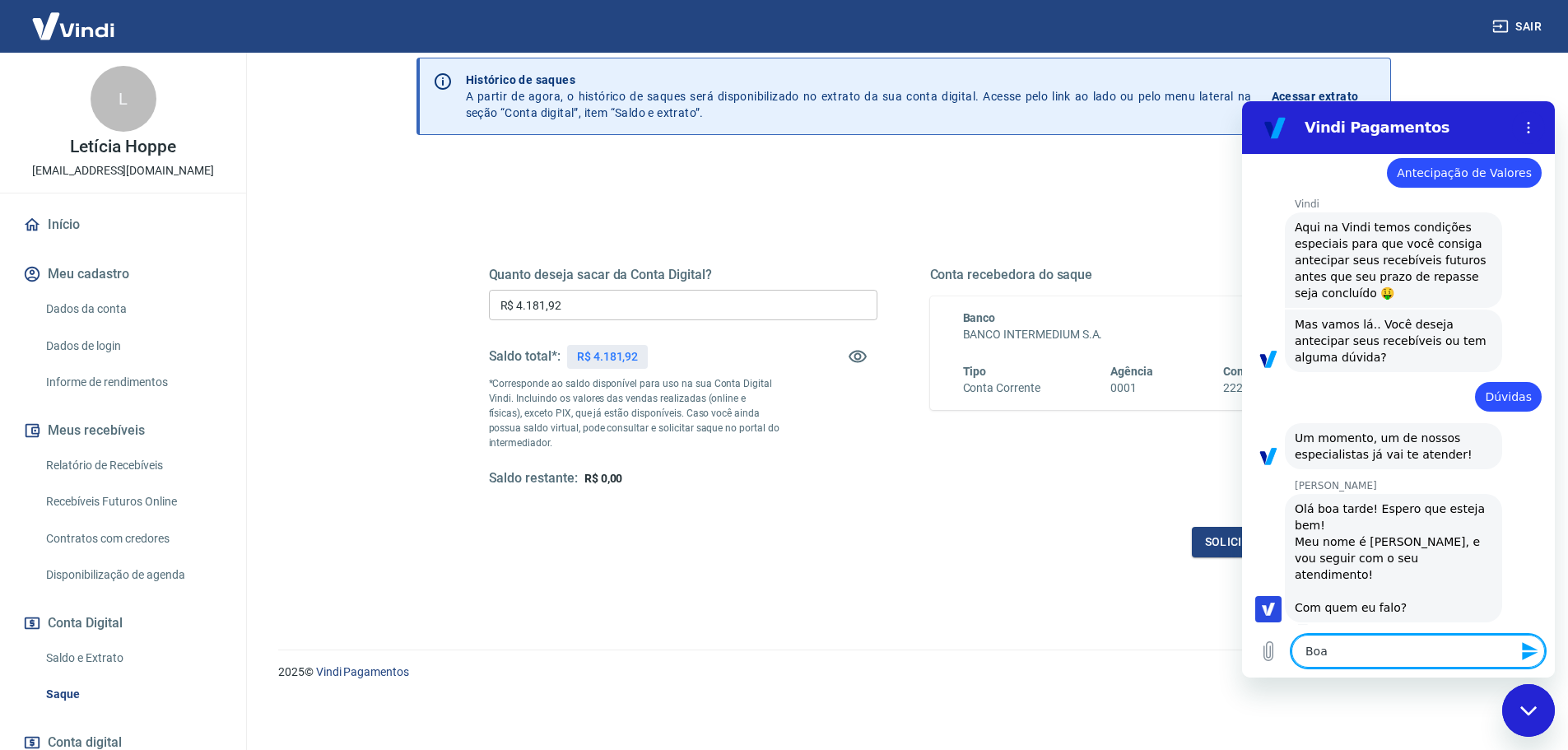
type textarea "x"
type textarea "Boa ta"
type textarea "x"
type textarea "Boa tar"
type textarea "x"
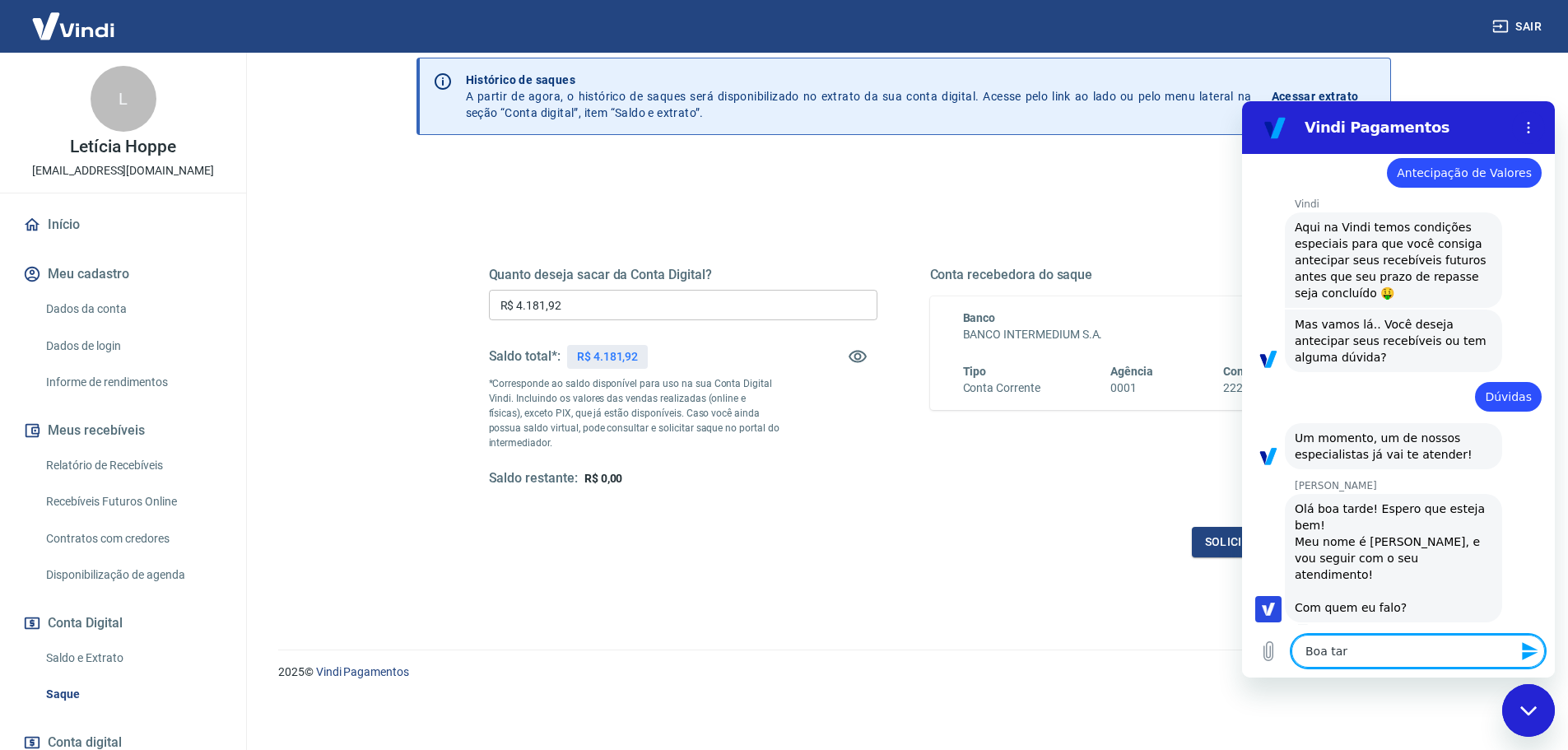
type textarea "Boa tard"
type textarea "x"
type textarea "Boa tarde"
type textarea "x"
type textarea "Boa tarde,"
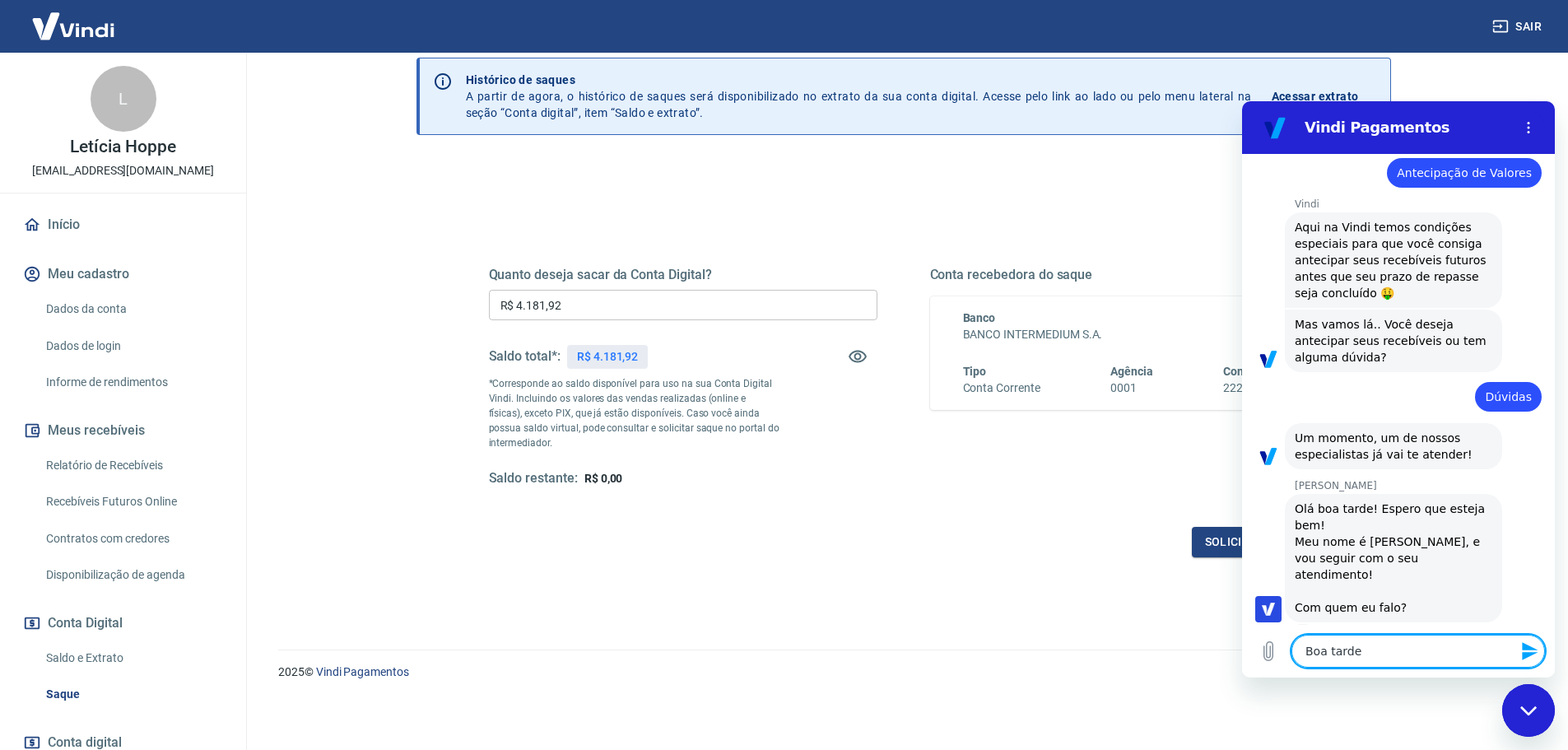
type textarea "x"
type textarea "Boa tarde,"
type textarea "x"
type textarea "Boa tarde, t"
type textarea "x"
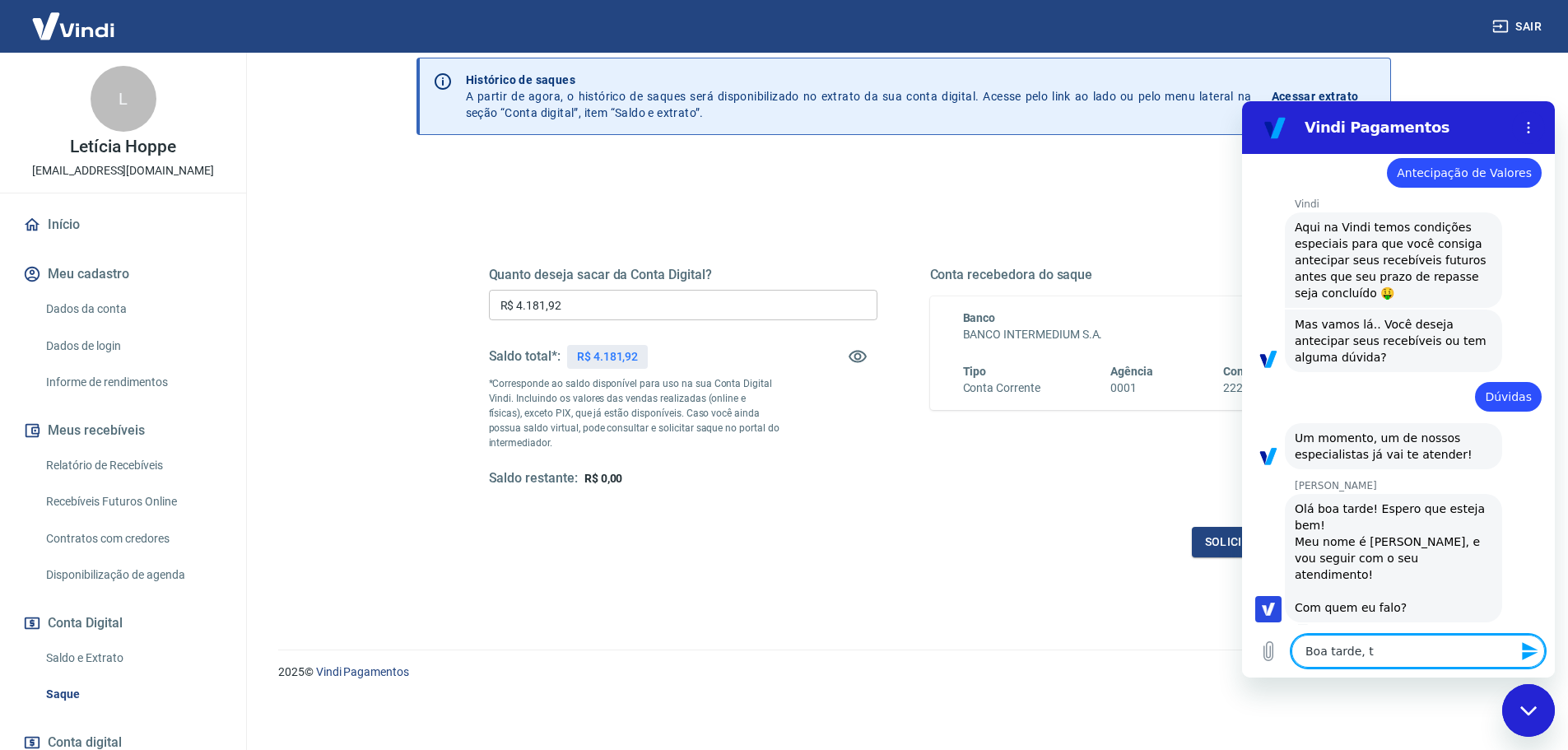
type textarea "Boa tarde, tu"
type textarea "x"
type textarea "Boa tarde, tud"
type textarea "x"
type textarea "Boa tarde, tudo"
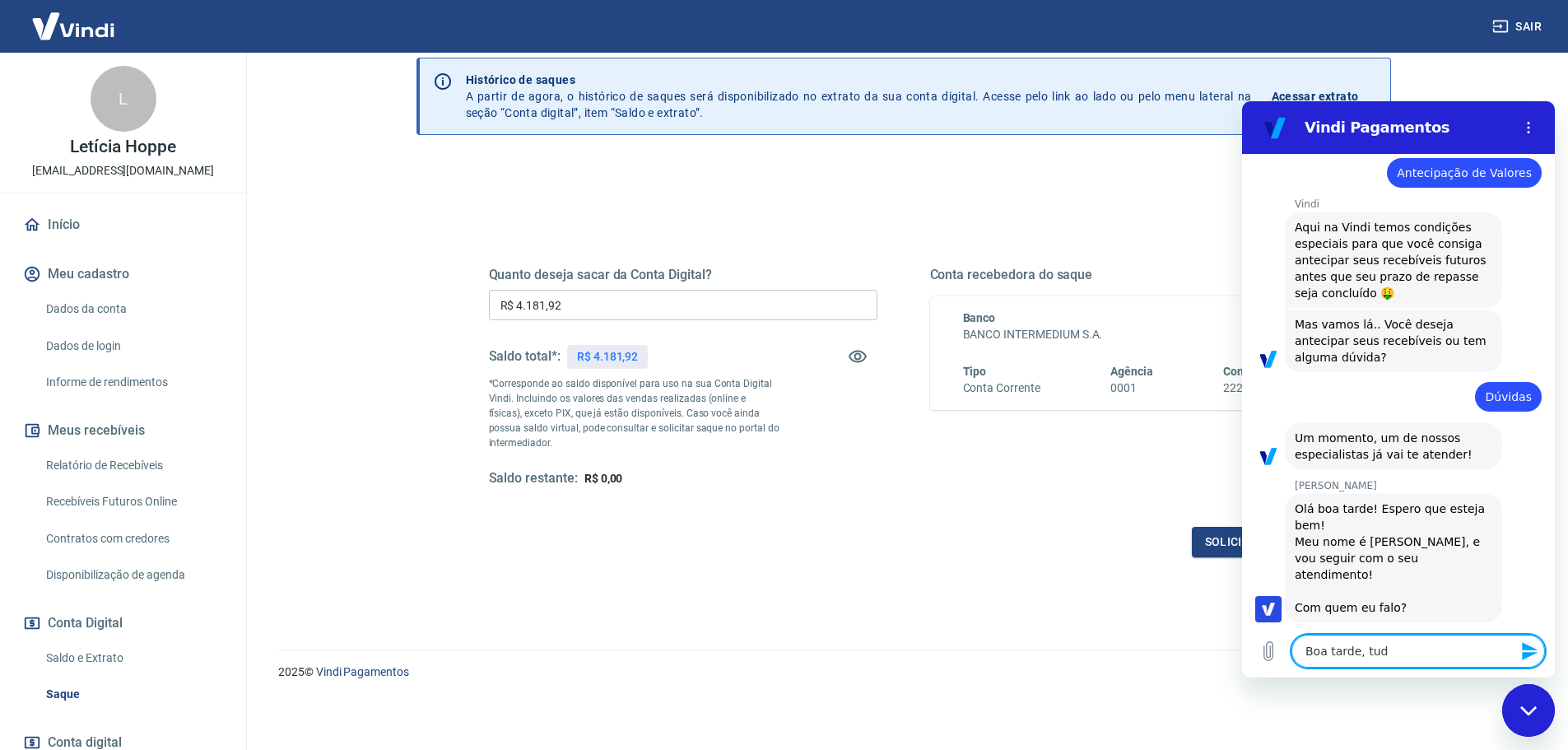
type textarea "x"
type textarea "Boa tarde, tudo"
type textarea "x"
type textarea "Boa tarde, tudo b"
type textarea "x"
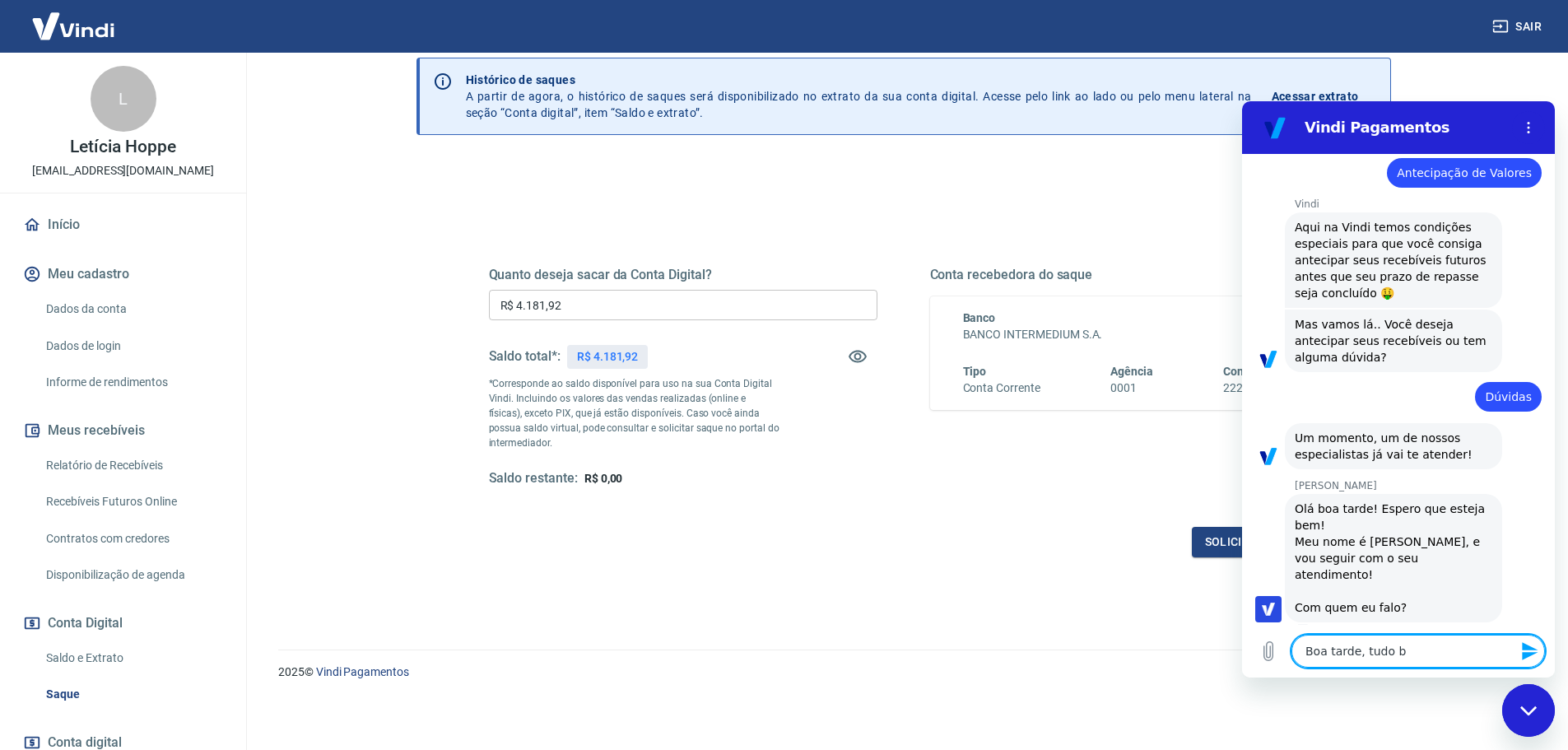
type textarea "Boa tarde, tudo be"
type textarea "x"
type textarea "Boa tarde, tudo bem"
type textarea "x"
type textarea "Boa tarde, tudo bem?"
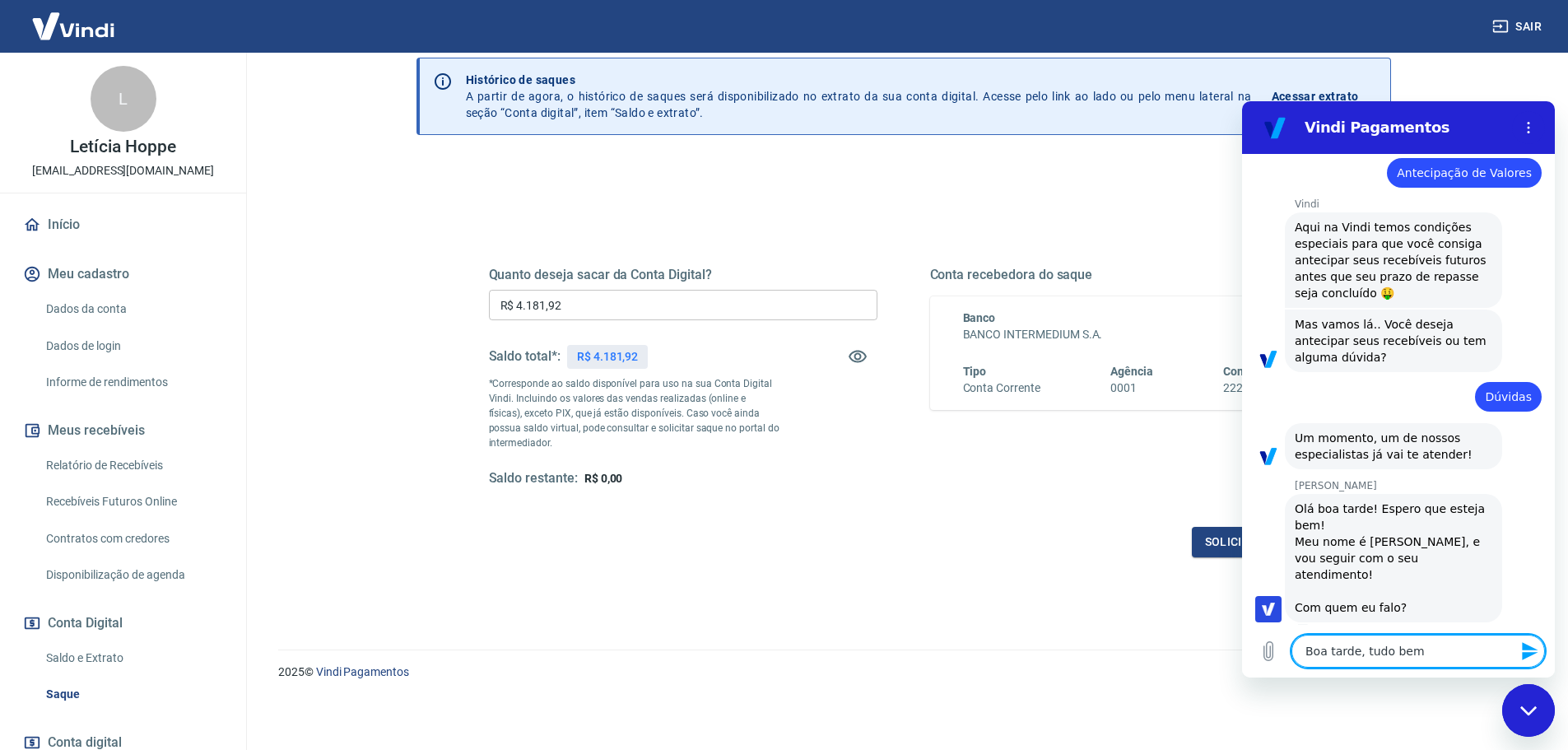
type textarea "x"
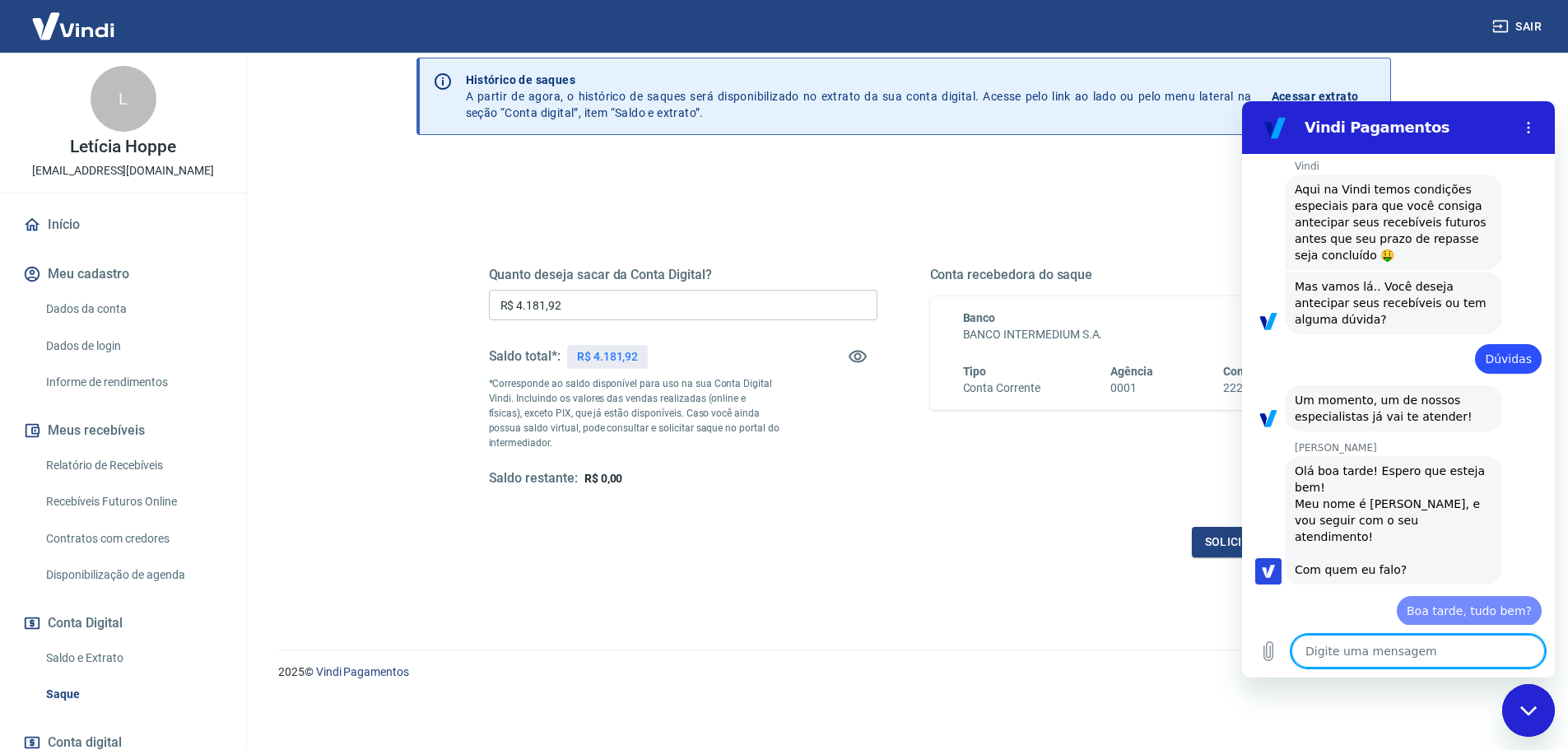
type textarea "x"
type textarea "m"
type textarea "x"
type textarea "me"
type textarea "x"
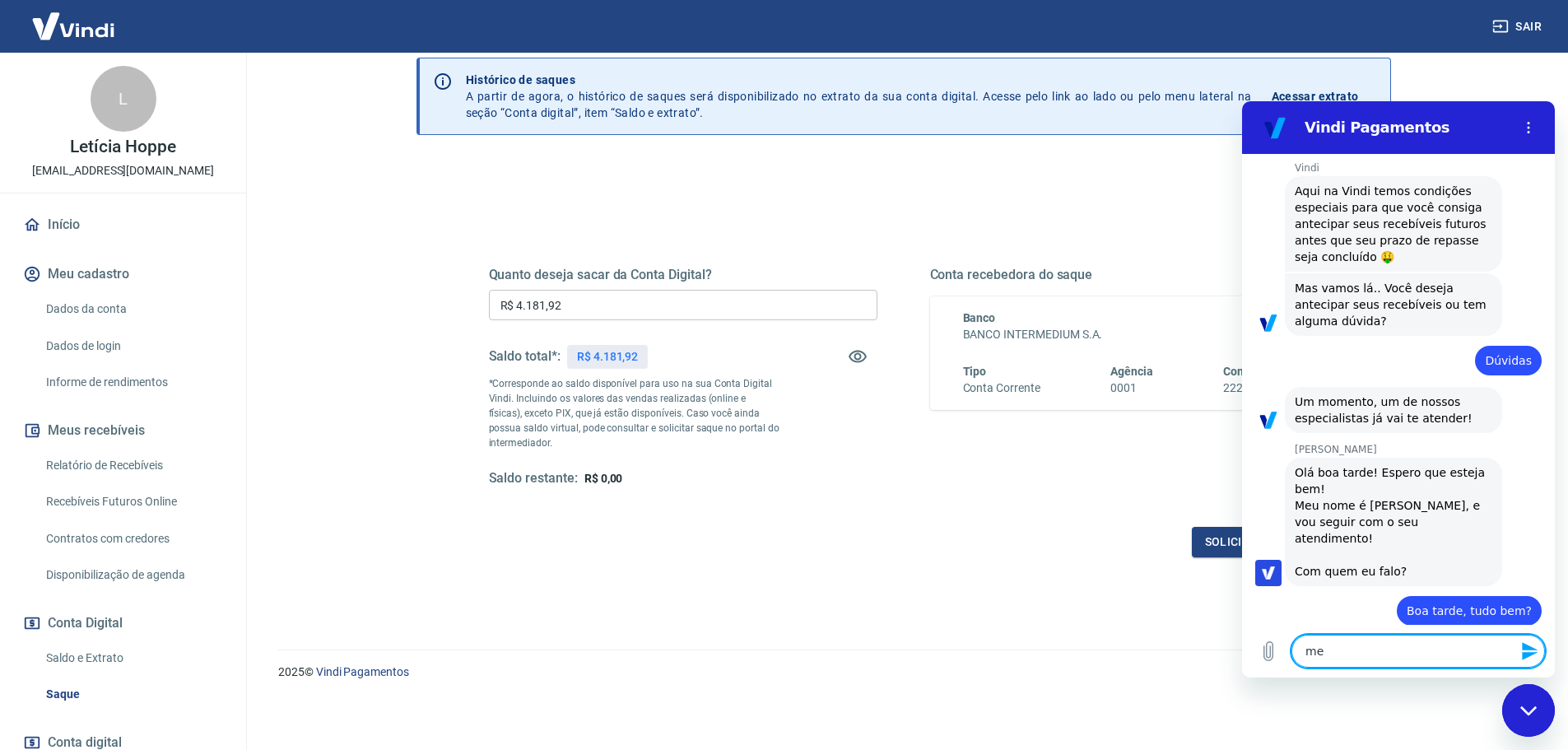
scroll to position [758, 0]
type textarea "me"
type textarea "x"
type textarea "me c"
type textarea "x"
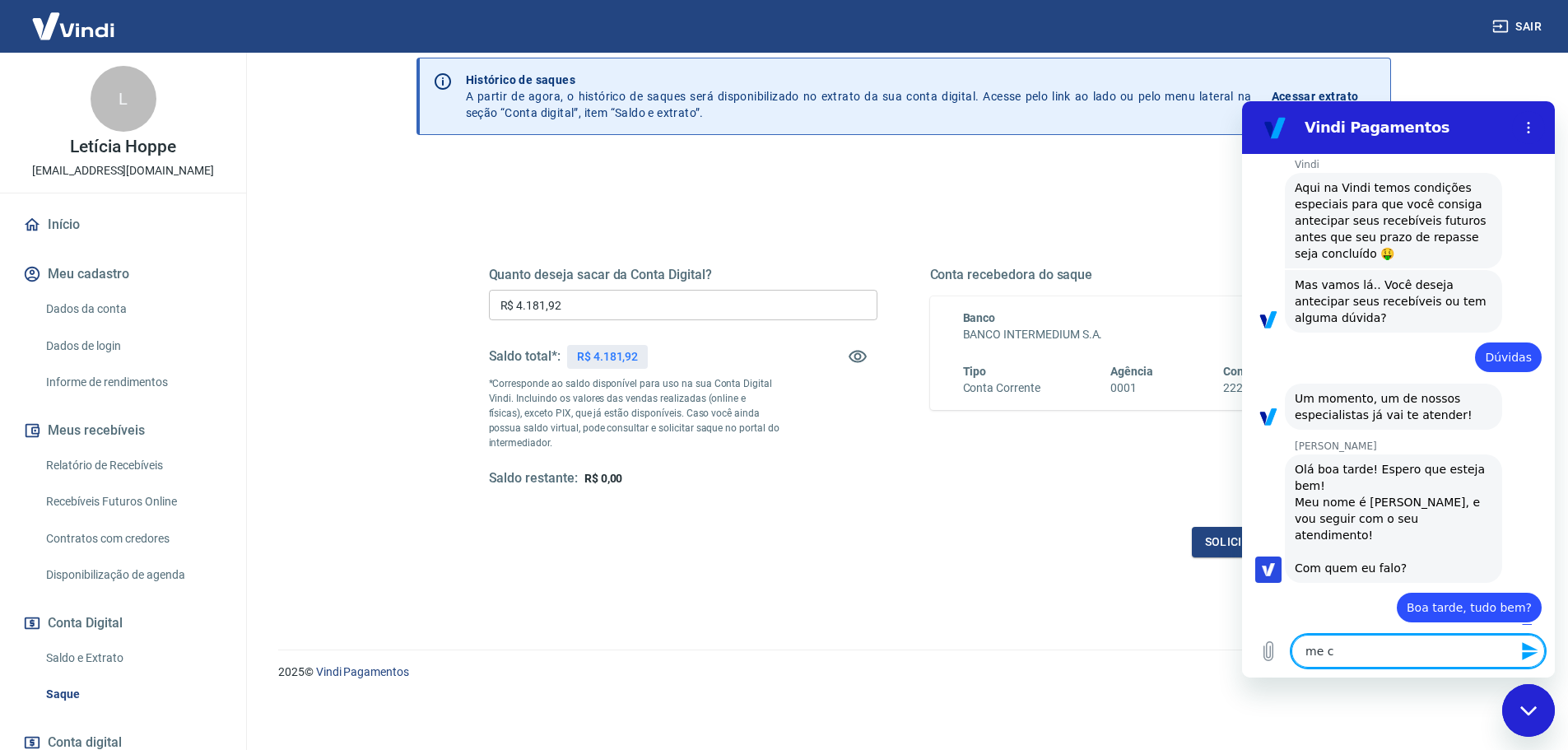
type textarea "me ch"
type textarea "x"
type textarea "me cha"
type textarea "x"
type textarea "me cham"
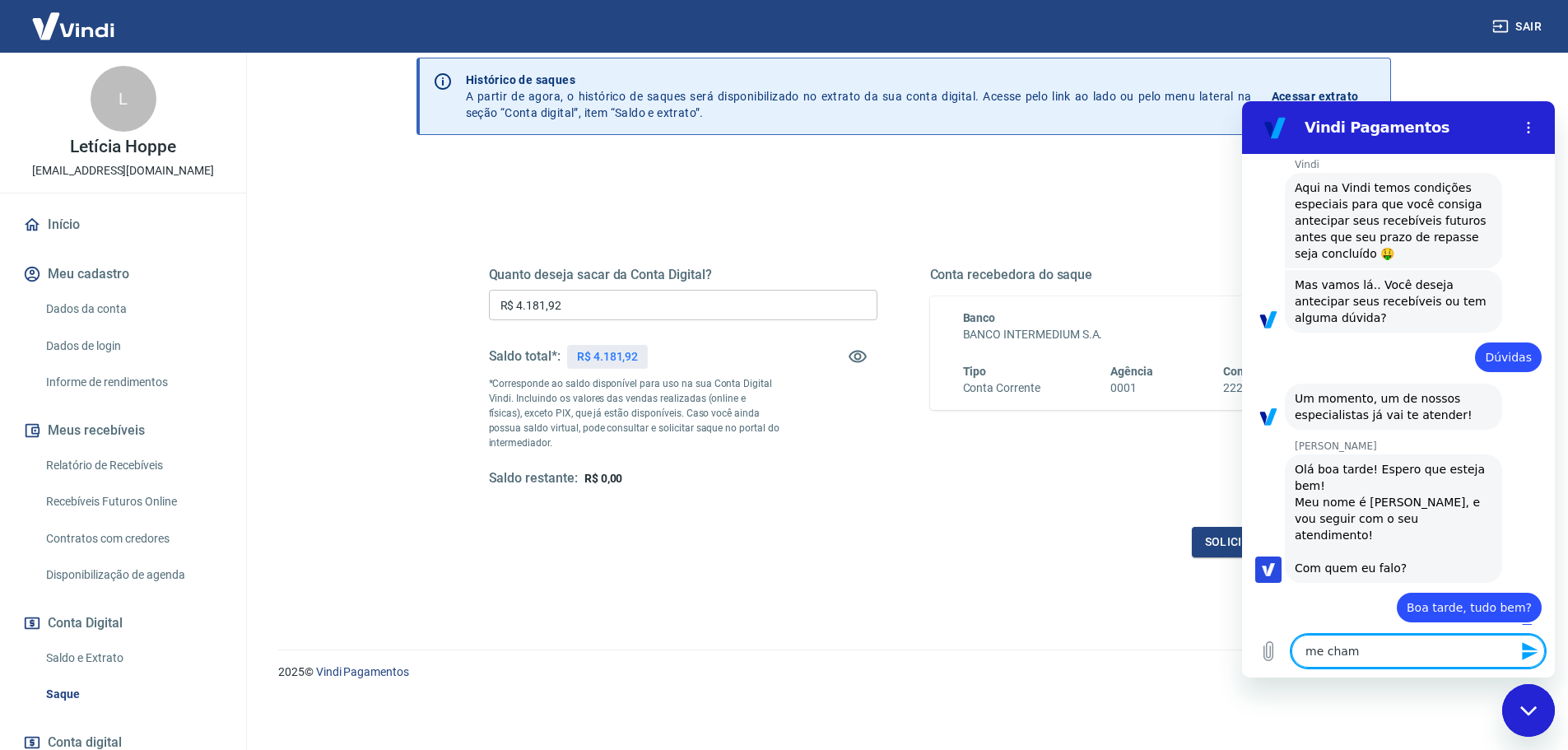
type textarea "x"
type textarea "me chamo"
type textarea "x"
type textarea "me chamo"
type textarea "x"
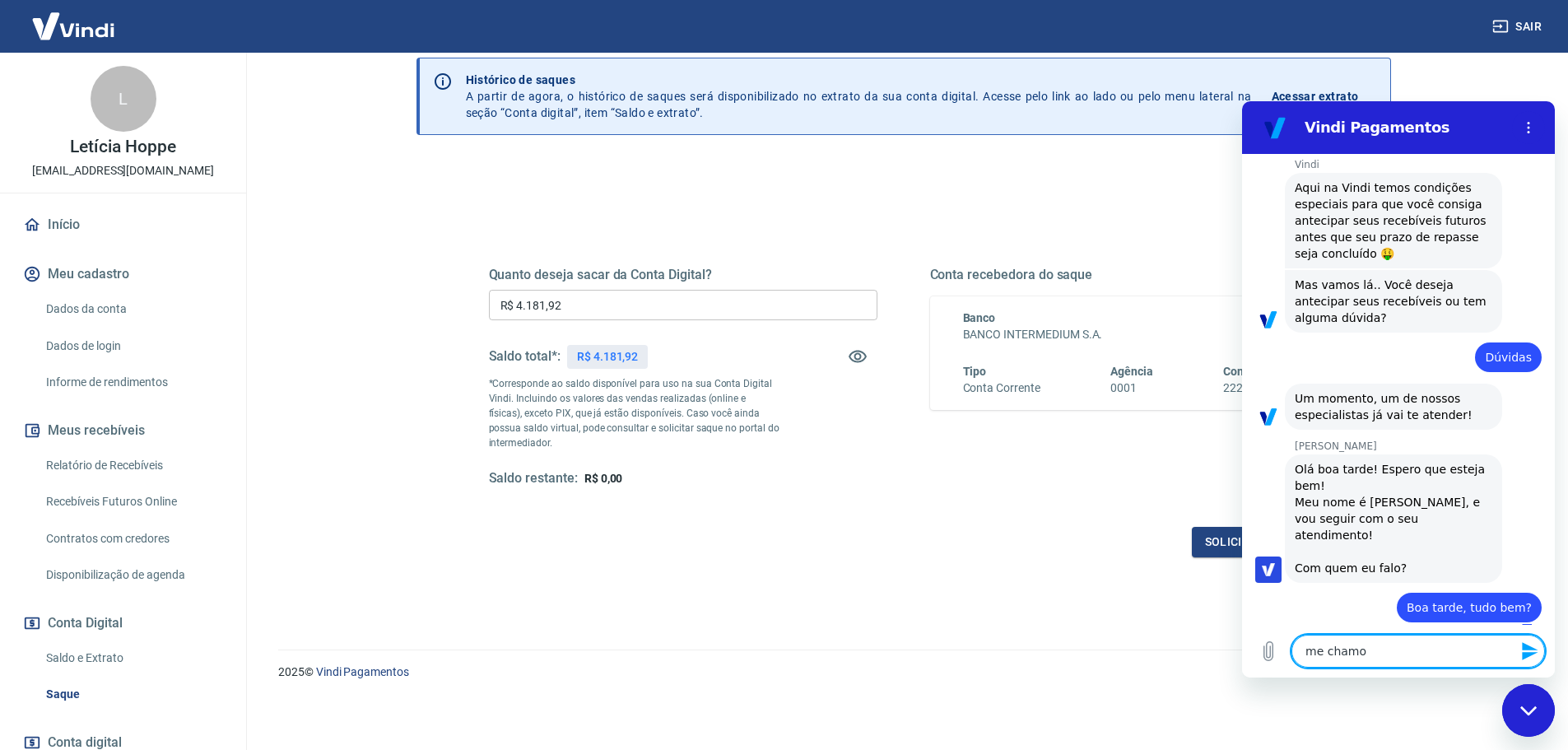
type textarea "me chamo A"
type textarea "x"
type textarea "me chamo Al"
type textarea "x"
type textarea "me chamo Ale"
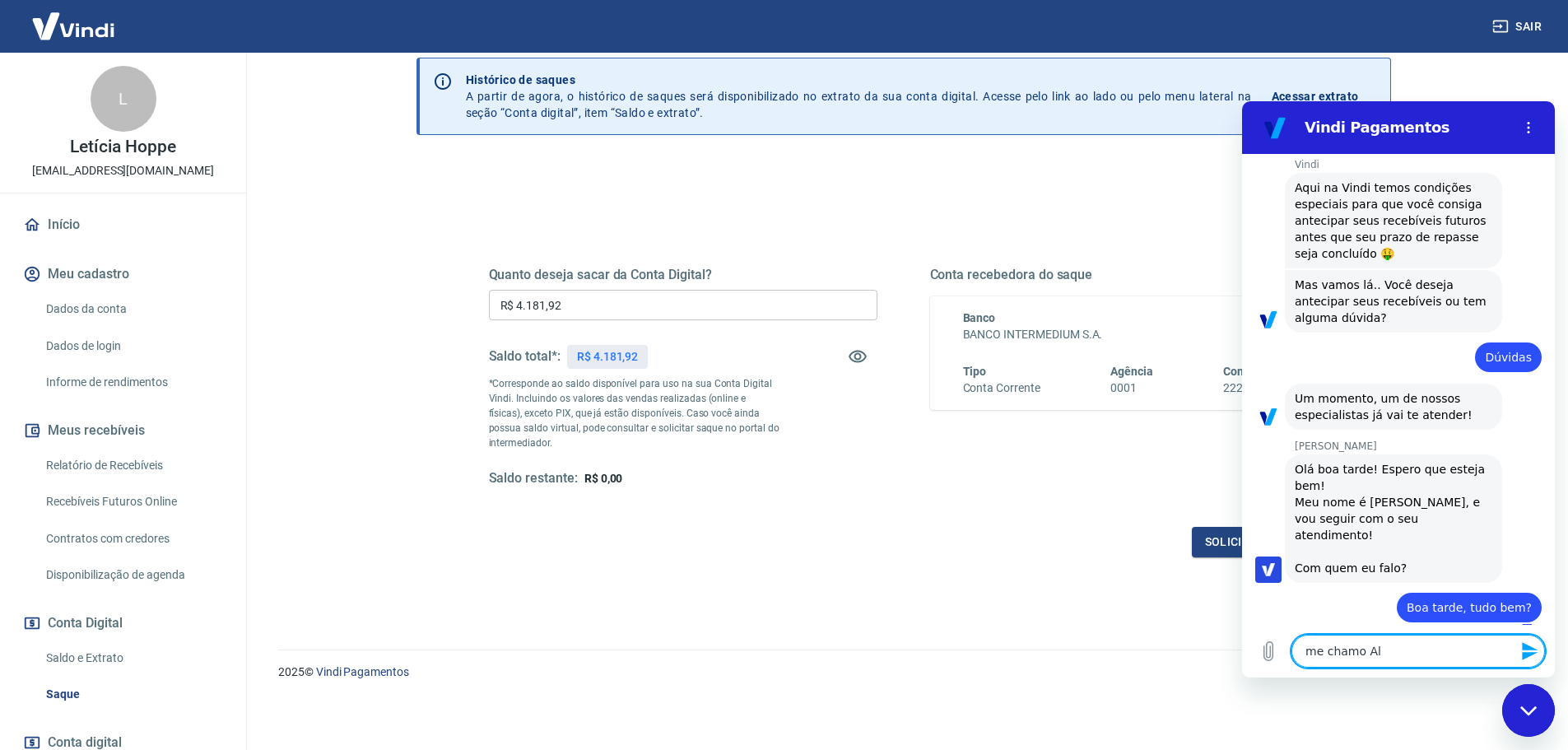
type textarea "x"
type textarea "me chamo Ales"
type textarea "x"
type textarea "me chamo Aless"
type textarea "x"
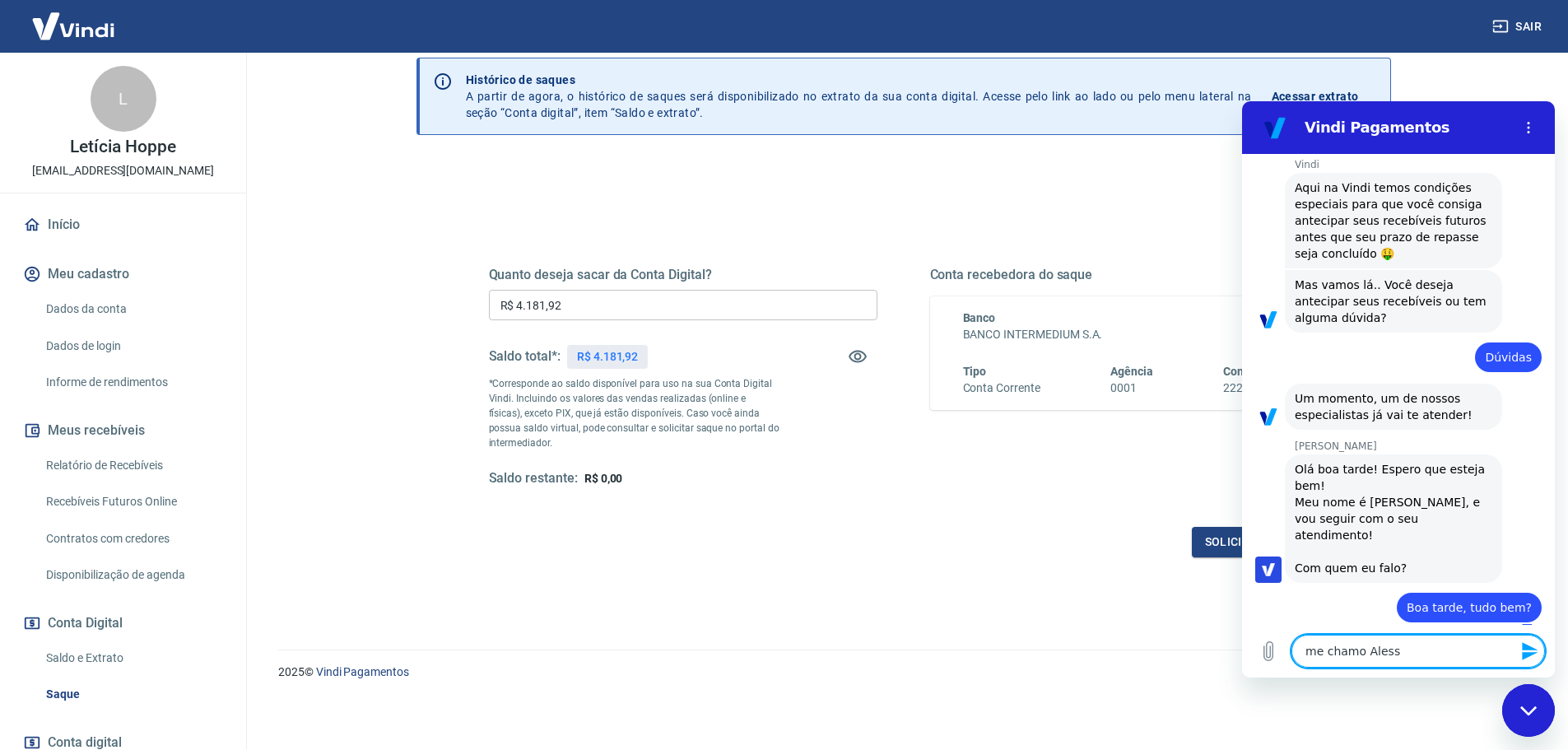
type textarea "me chamo Alessa"
type textarea "x"
type textarea "me chamo Alessan"
type textarea "x"
type textarea "me [PERSON_NAME]"
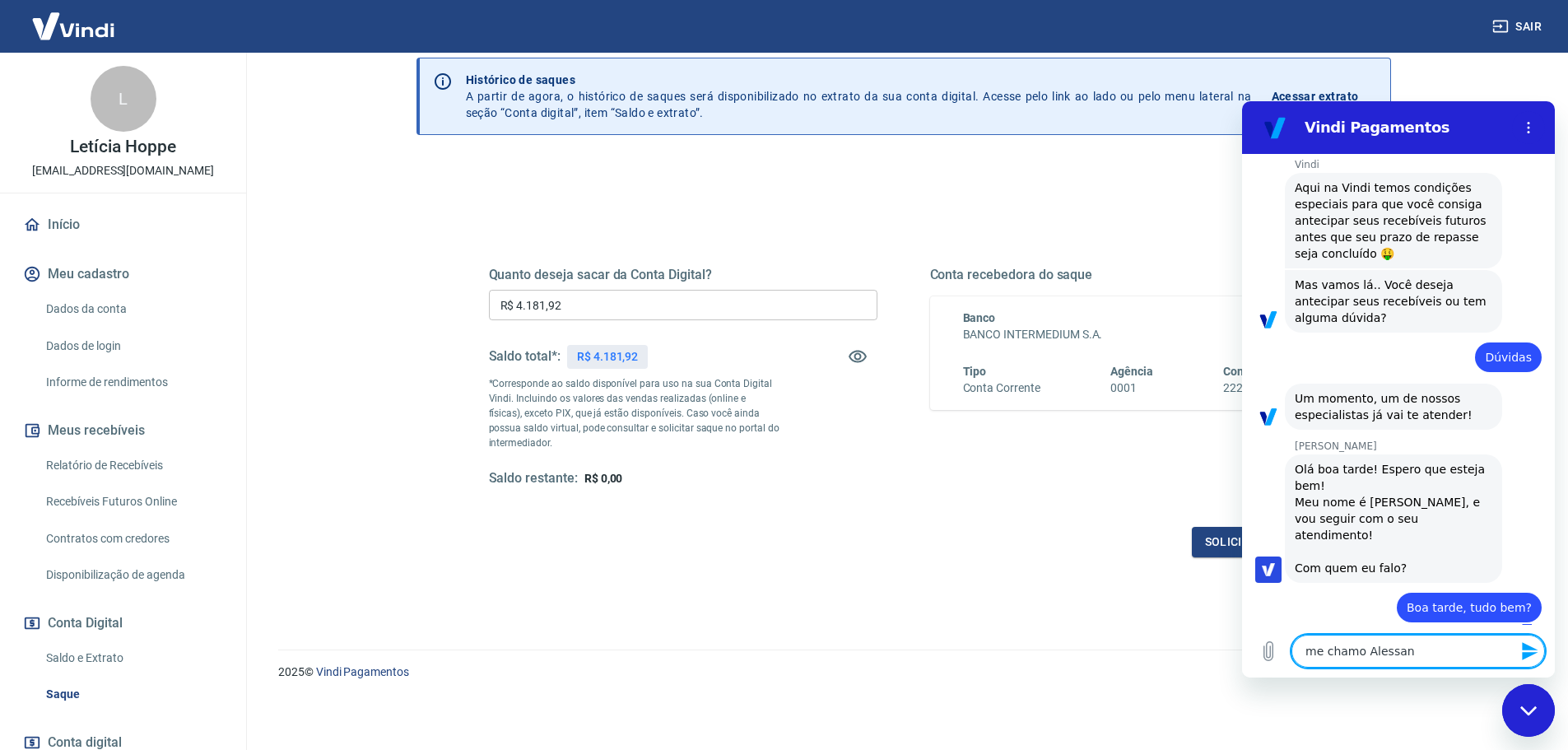
type textarea "x"
type textarea "me [PERSON_NAME]"
type textarea "x"
type textarea "me chamo [PERSON_NAME]"
type textarea "x"
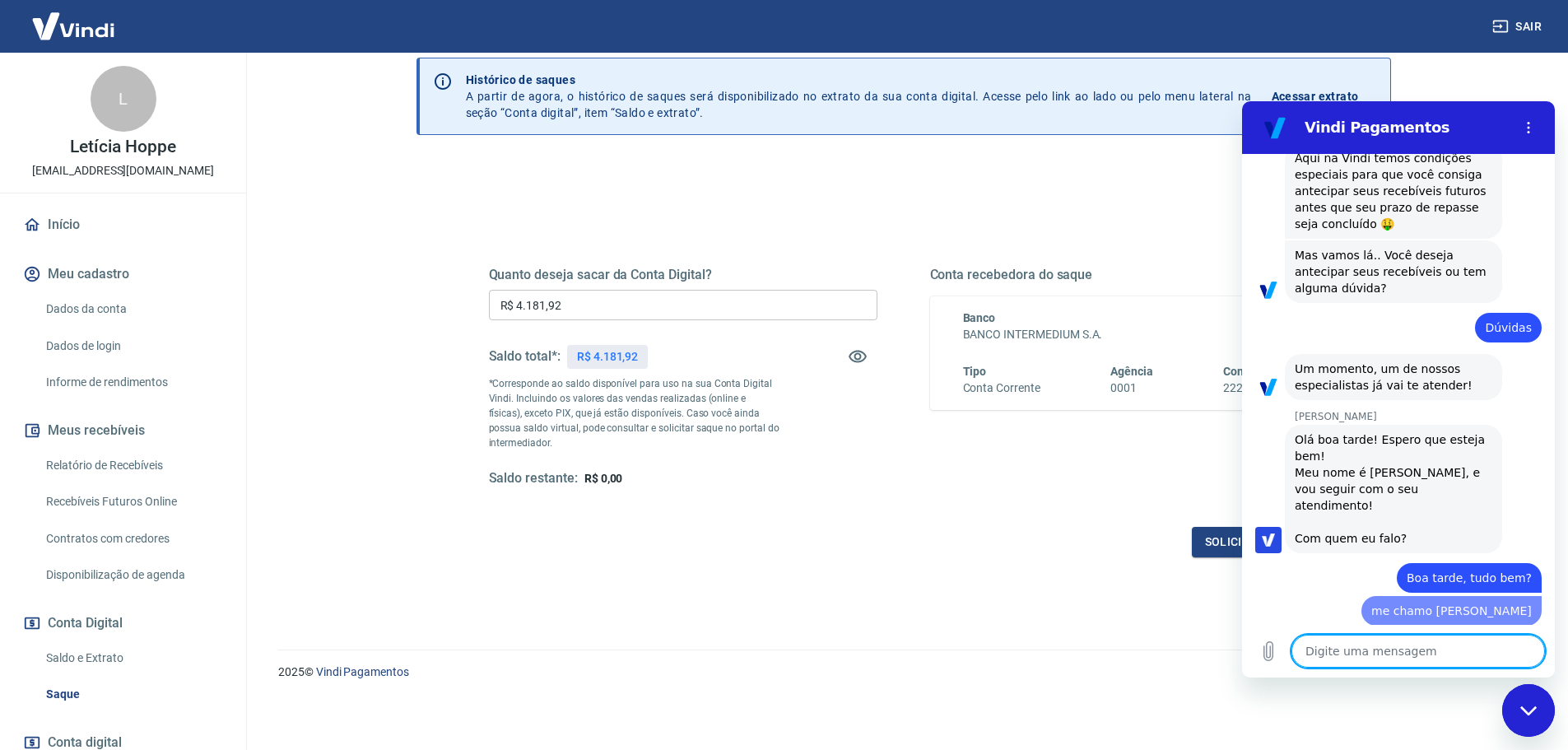
type textarea "x"
type textarea "s"
type textarea "x"
type textarea "so"
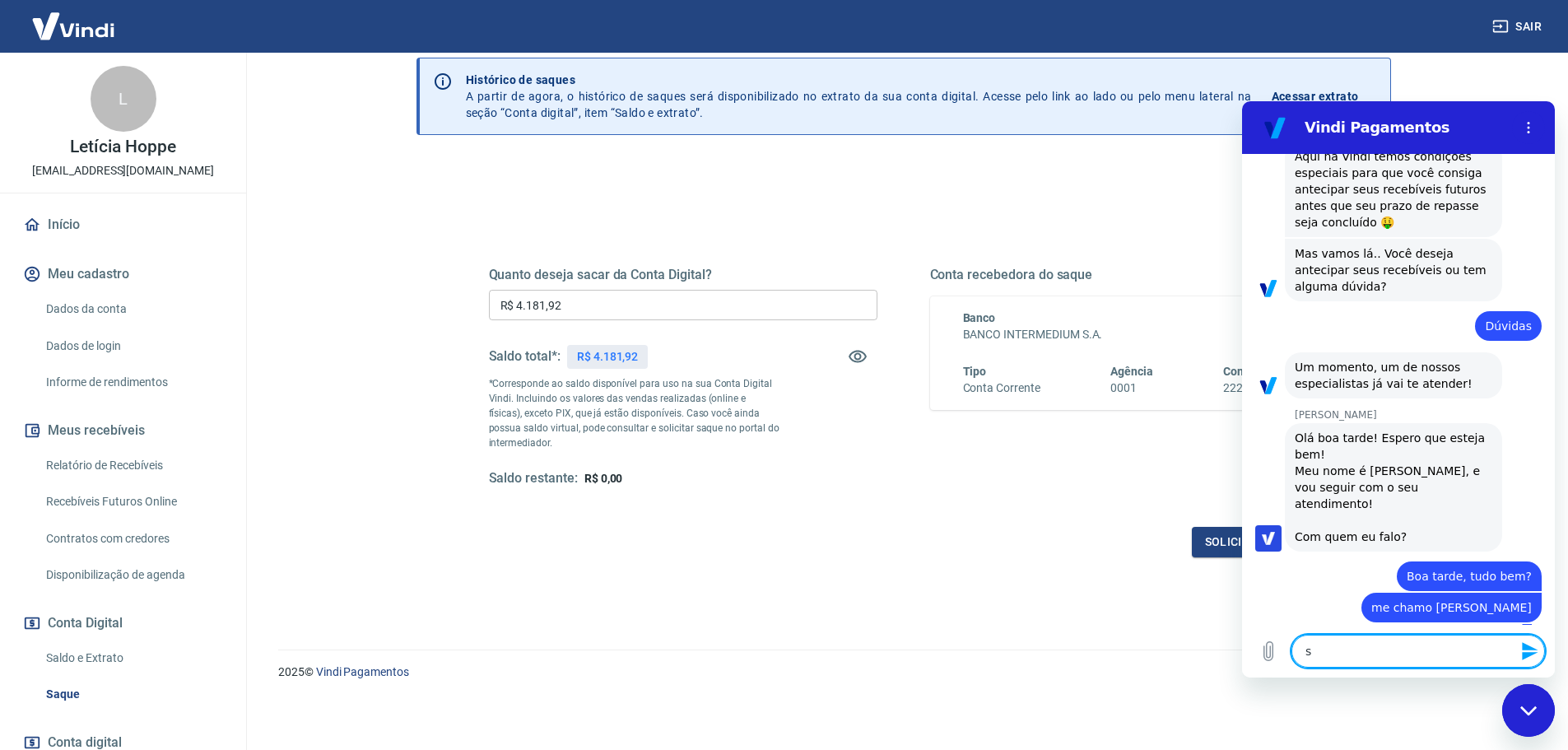
type textarea "x"
type textarea "sou"
type textarea "x"
type textarea "sou"
type textarea "x"
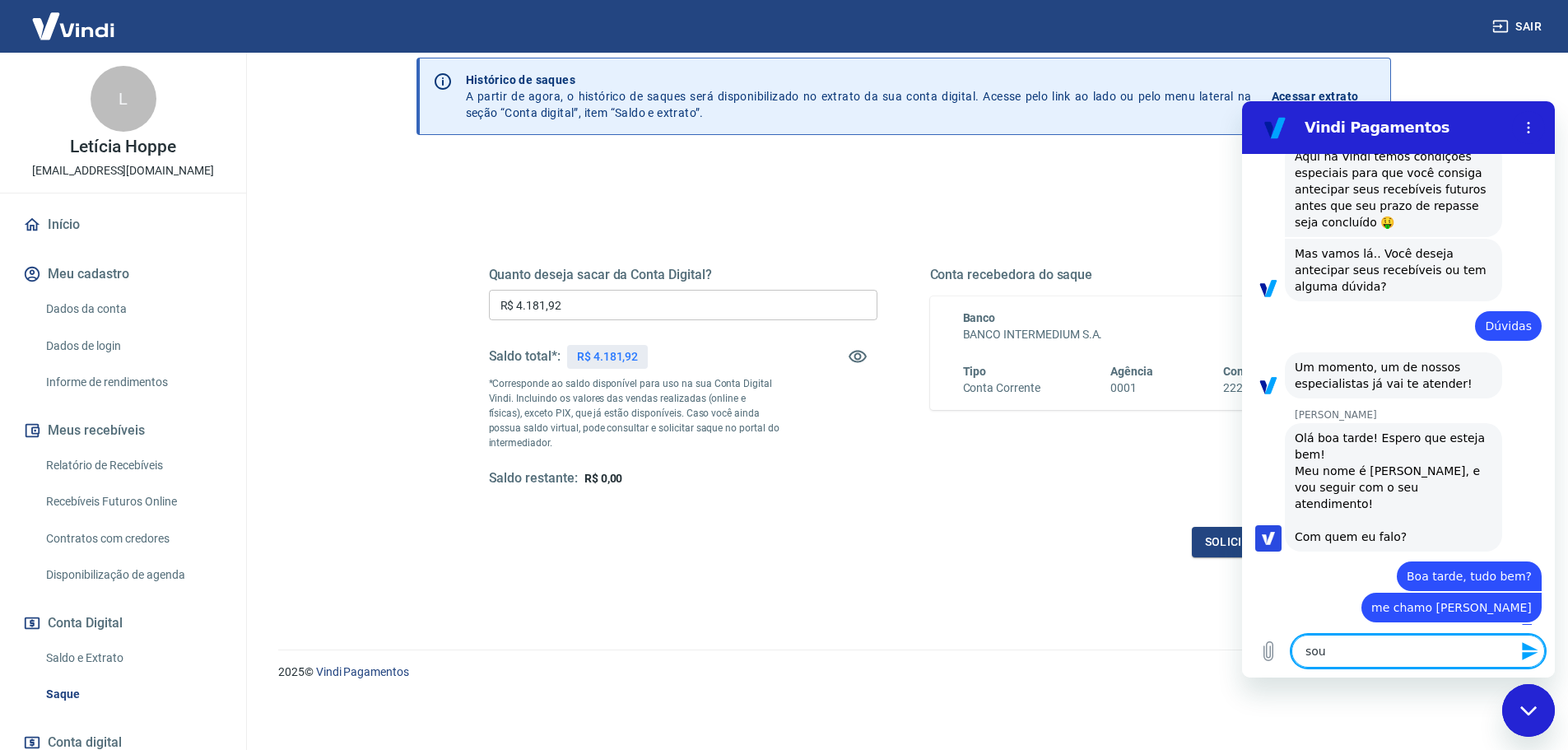
type textarea "sou f"
type textarea "x"
type textarea "sou fi"
type textarea "x"
type textarea "sou fia"
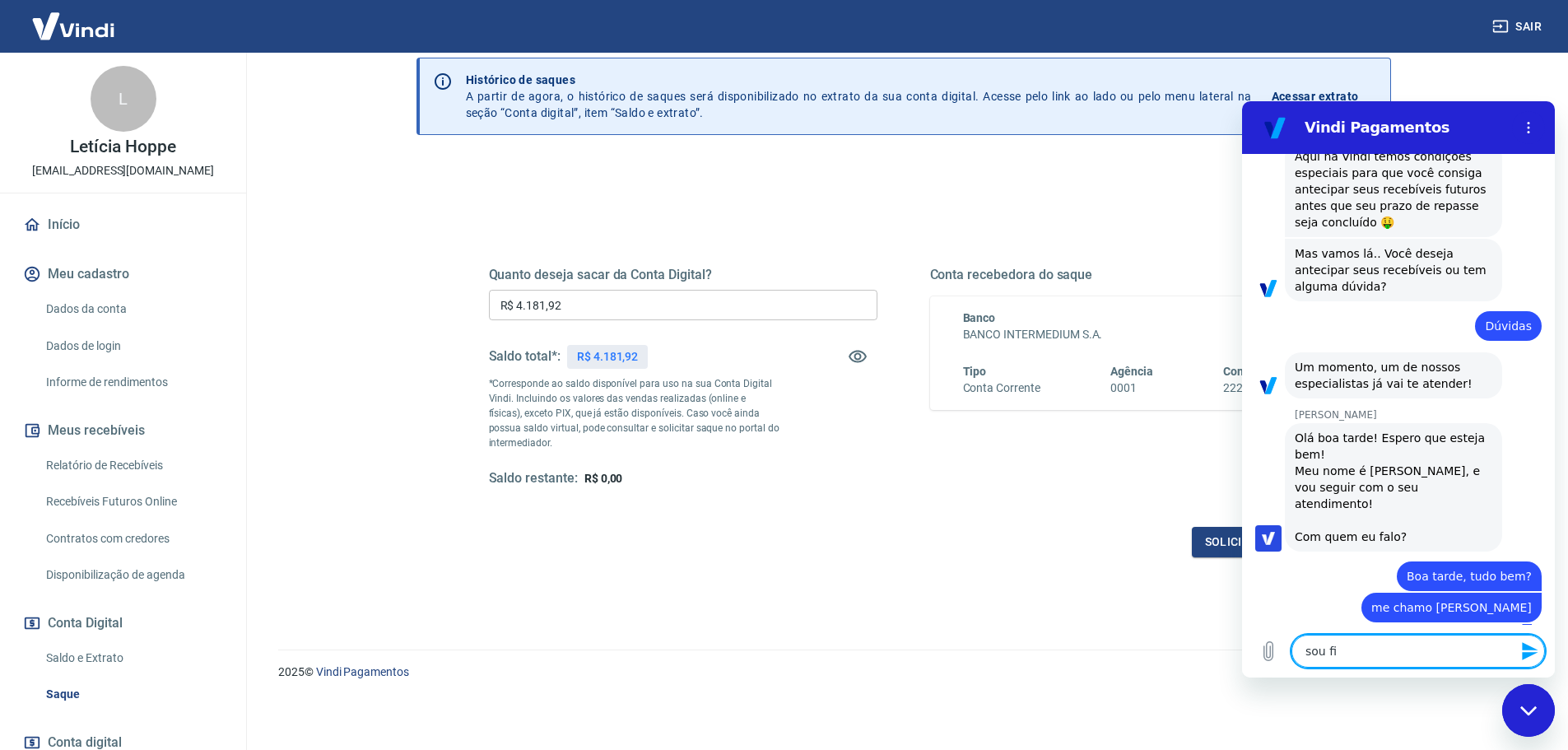
type textarea "x"
type textarea "sou fiab"
type textarea "x"
type textarea "sou fia"
type textarea "x"
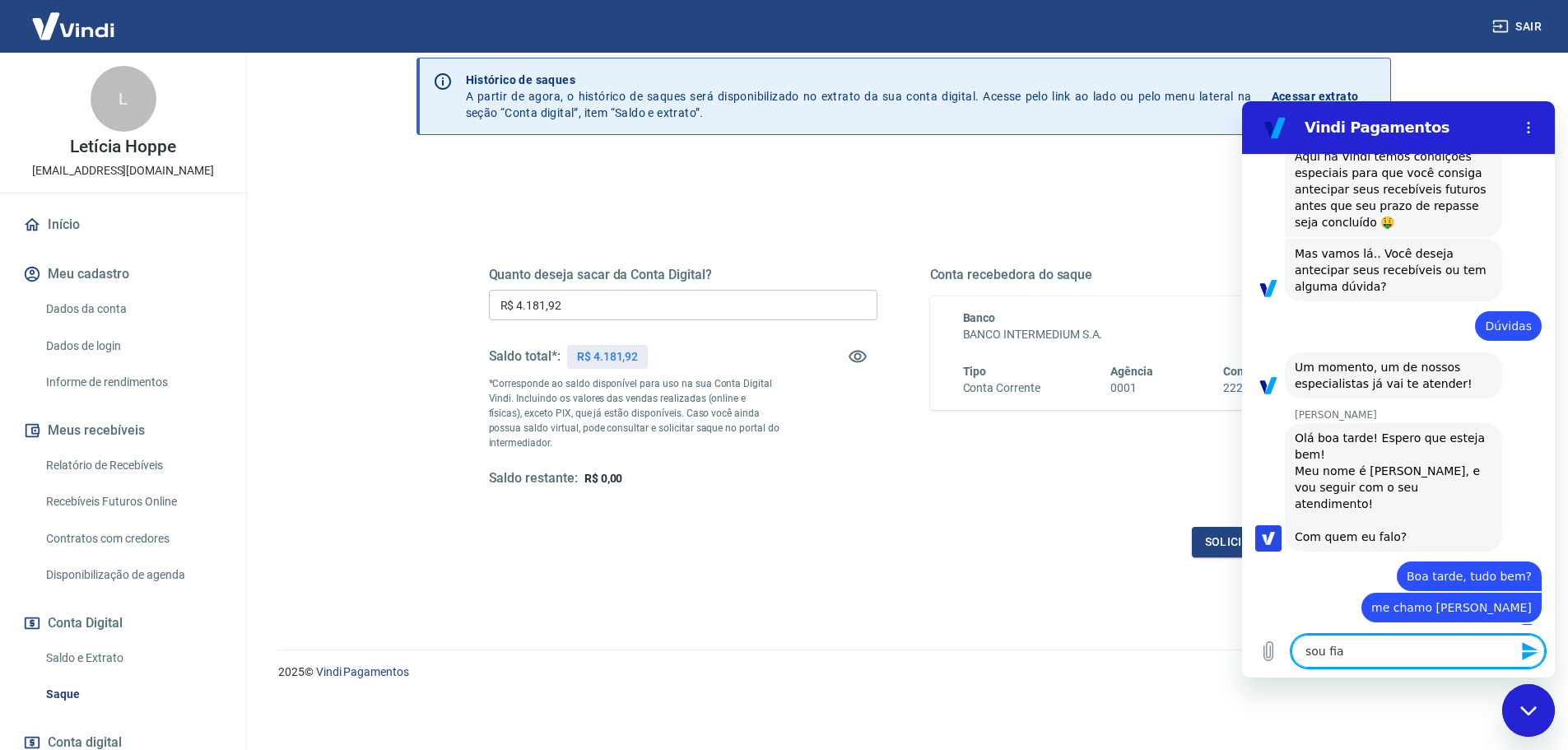
type textarea "sou fi"
type textarea "x"
type textarea "sou fin"
type textarea "x"
type textarea "sou fina"
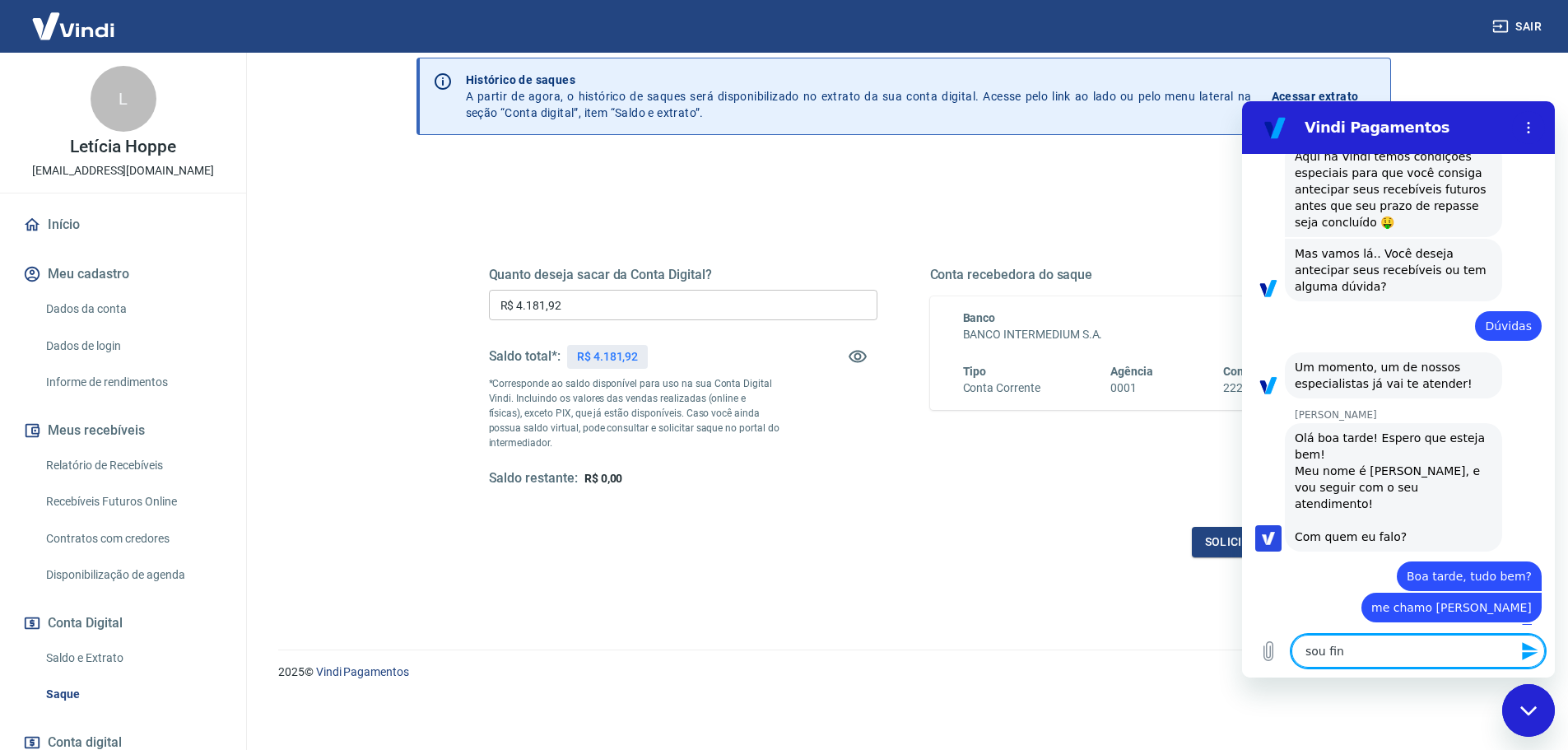
type textarea "x"
type textarea "sou finan"
type textarea "x"
type textarea "sou financ"
type textarea "x"
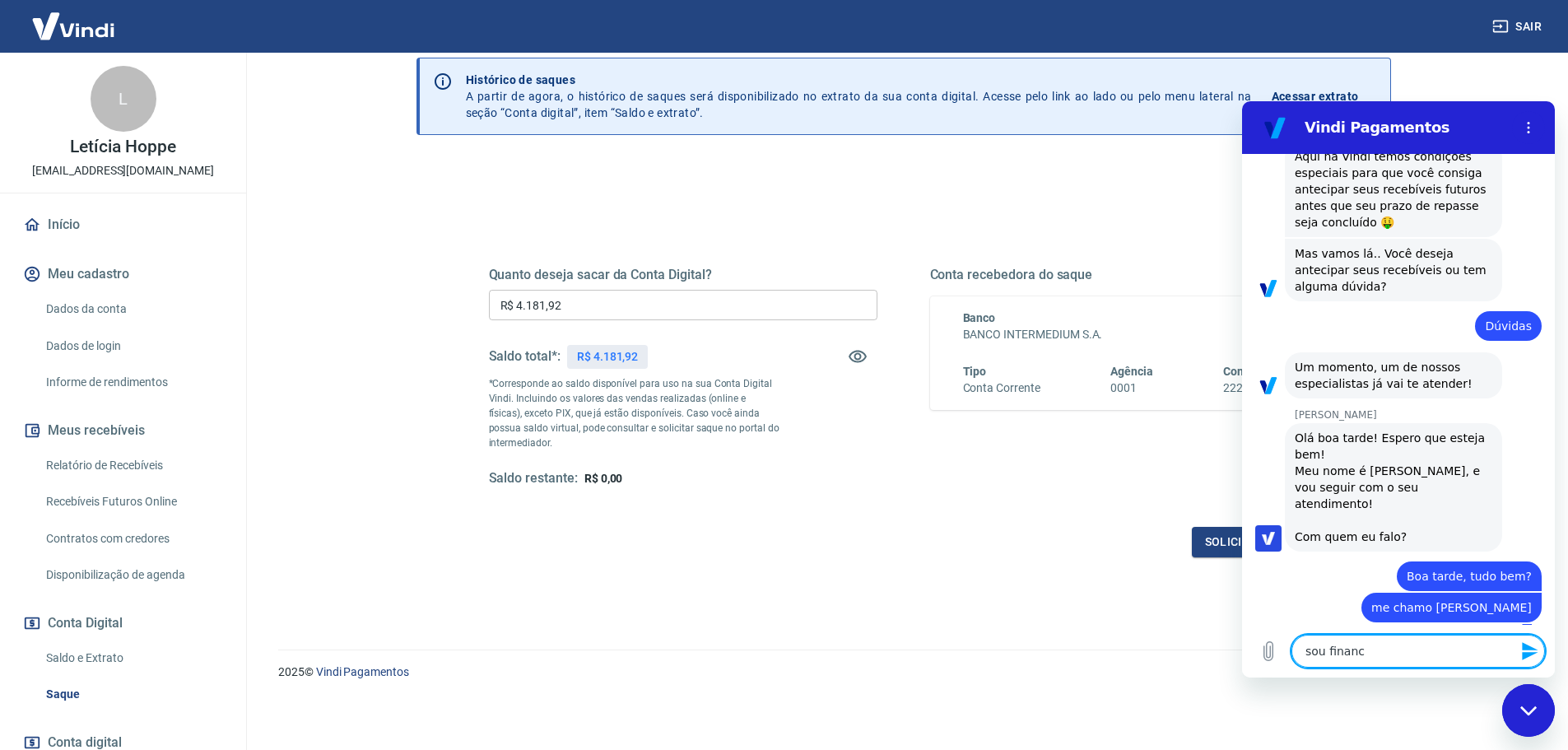
type textarea "sou financi"
type textarea "x"
type textarea "sou financ"
type textarea "x"
type textarea "sou finance"
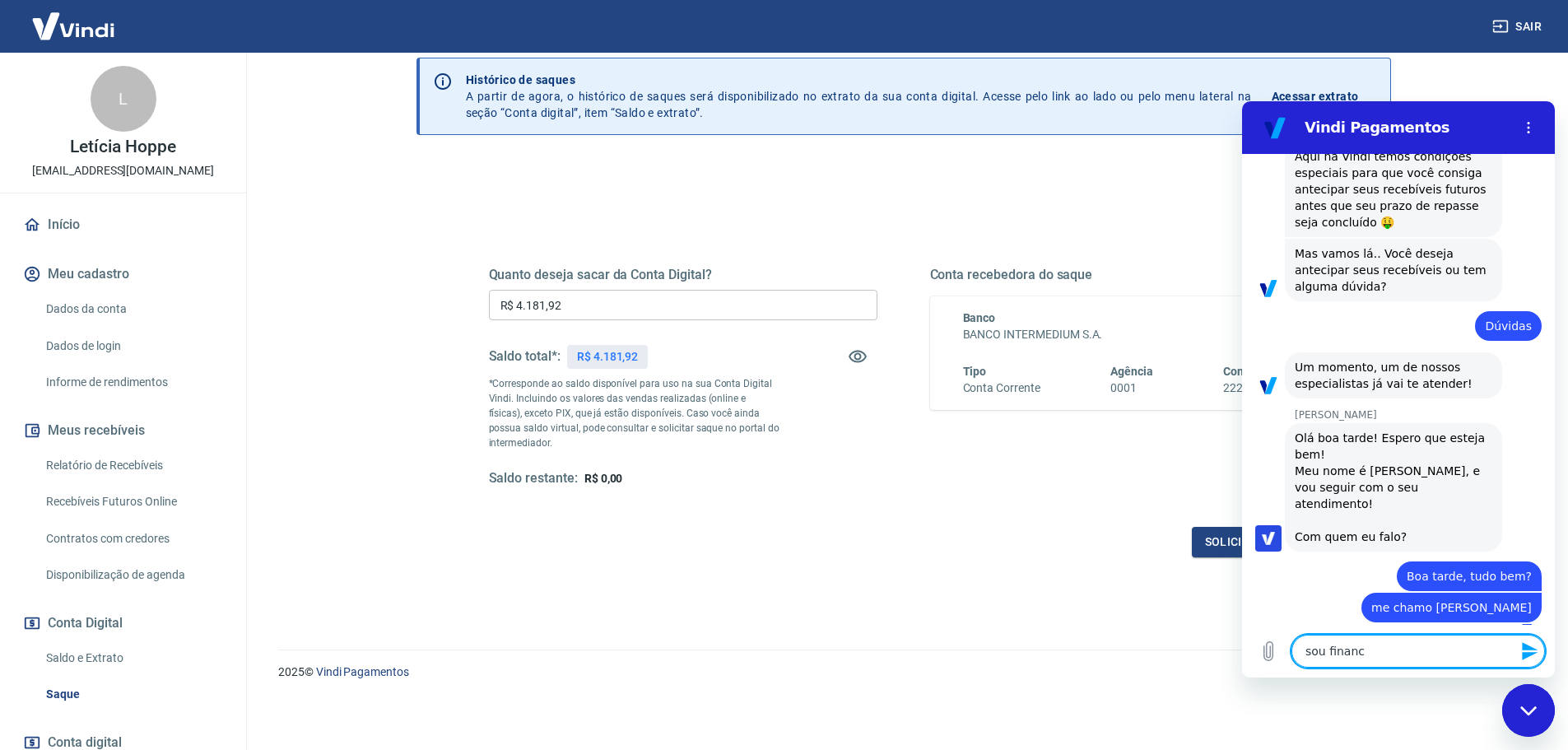
type textarea "x"
type textarea "sou financei"
type textarea "x"
type textarea "sou financeir"
type textarea "x"
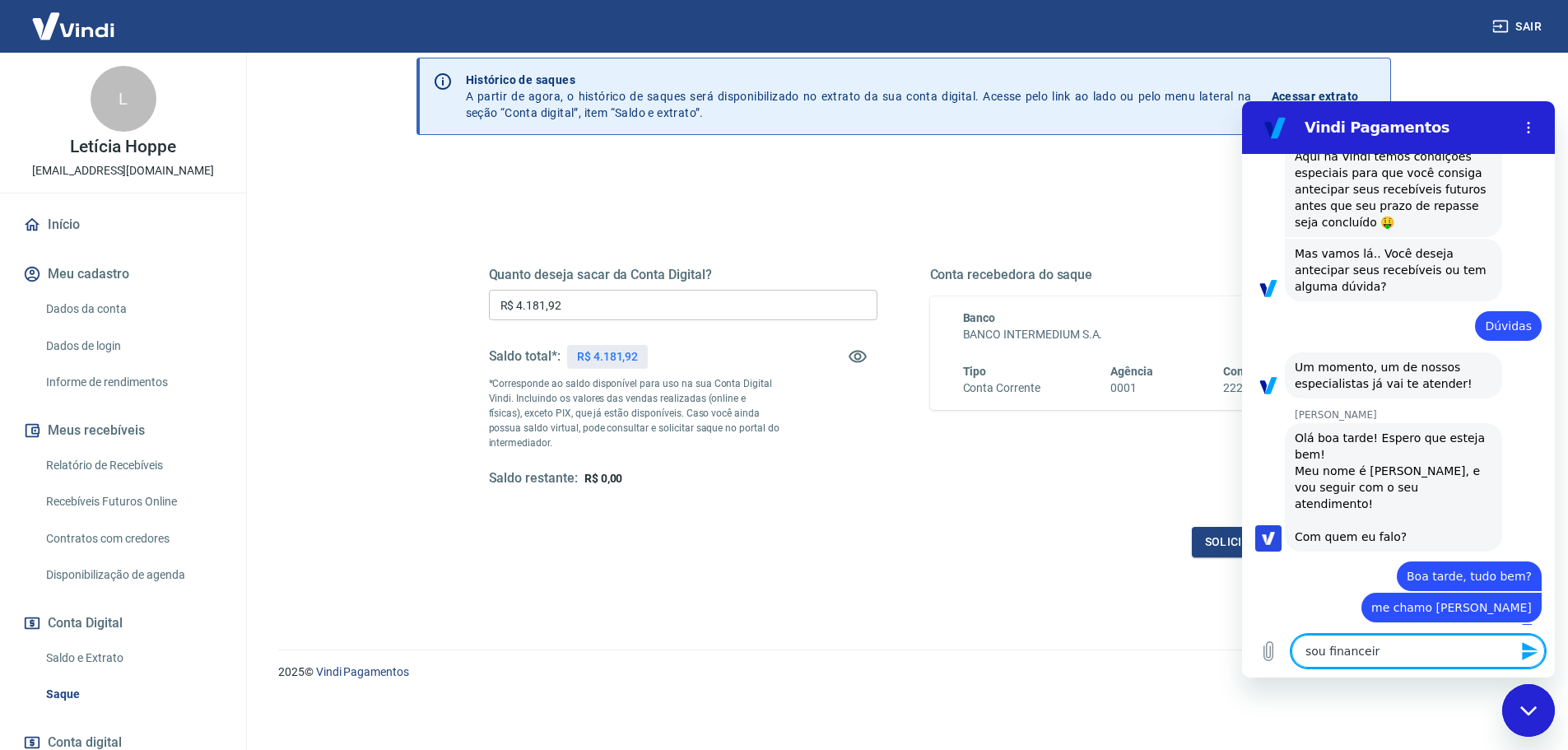
type textarea "sou financeira"
type textarea "x"
type textarea "sou financeira"
type textarea "x"
type textarea "sou financeira e"
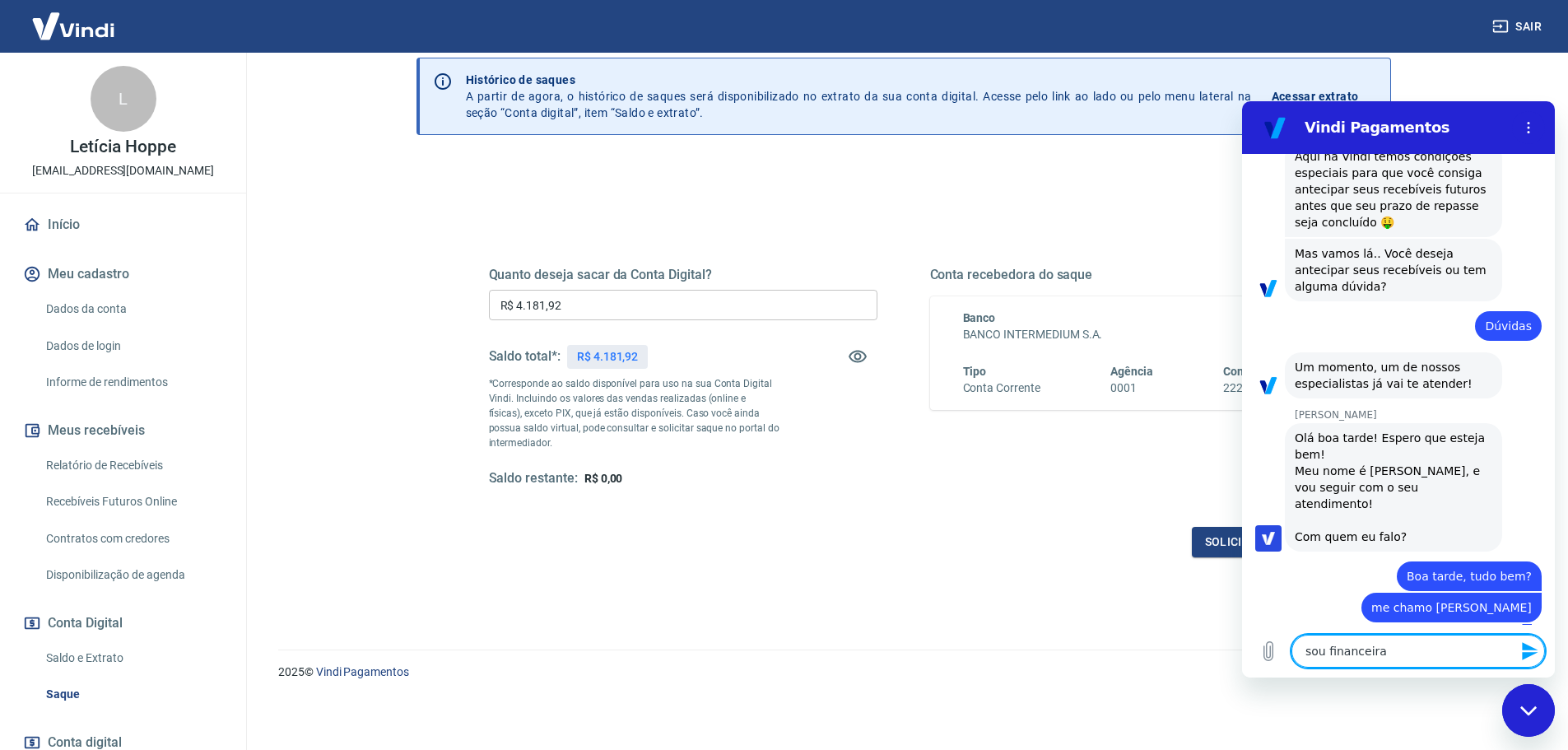
type textarea "x"
type textarea "sou financeira e"
type textarea "x"
type textarea "sou financeira e c"
type textarea "x"
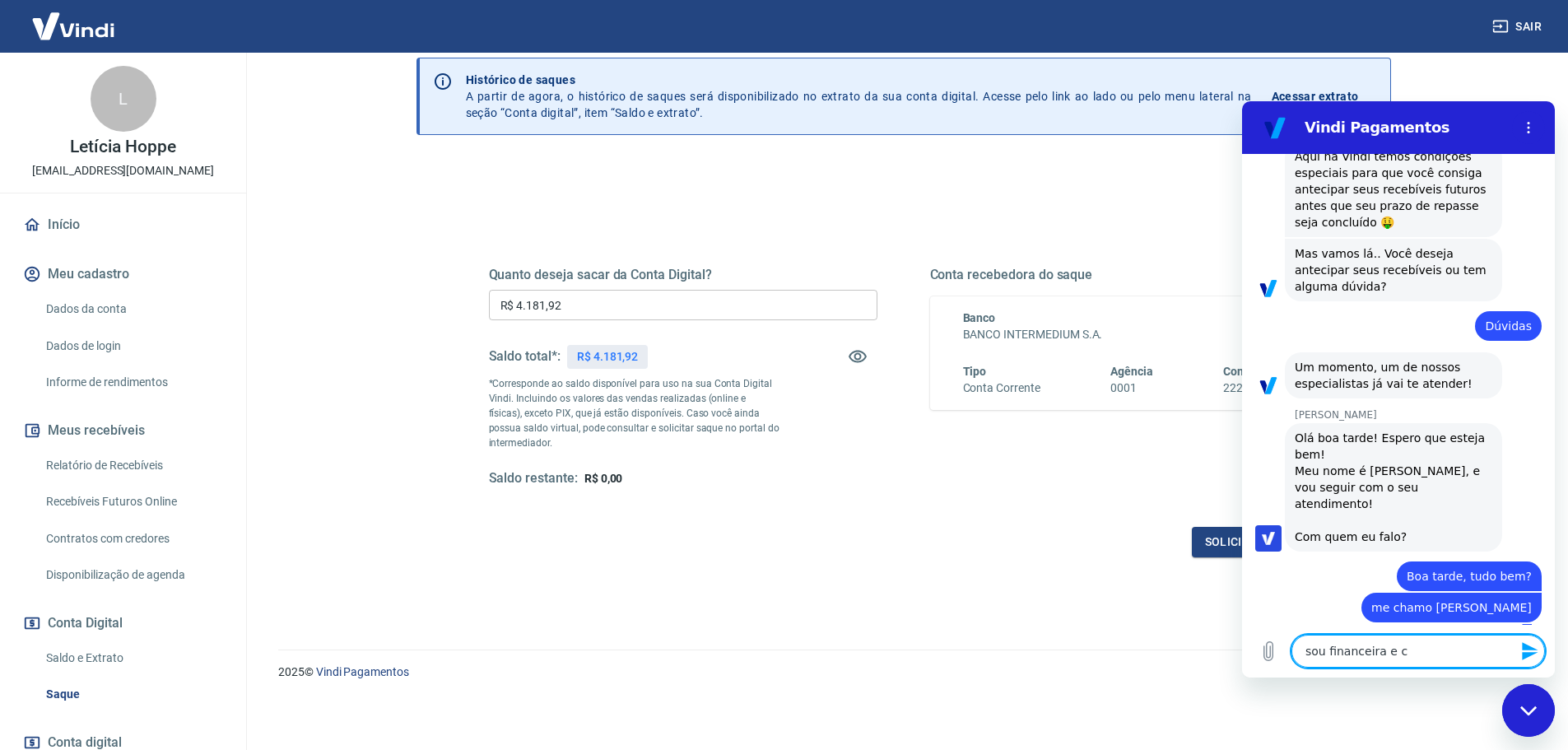
type textarea "sou financeira e co"
type textarea "x"
type textarea "sou financeira e con"
type textarea "x"
type textarea "sou financeira e cont"
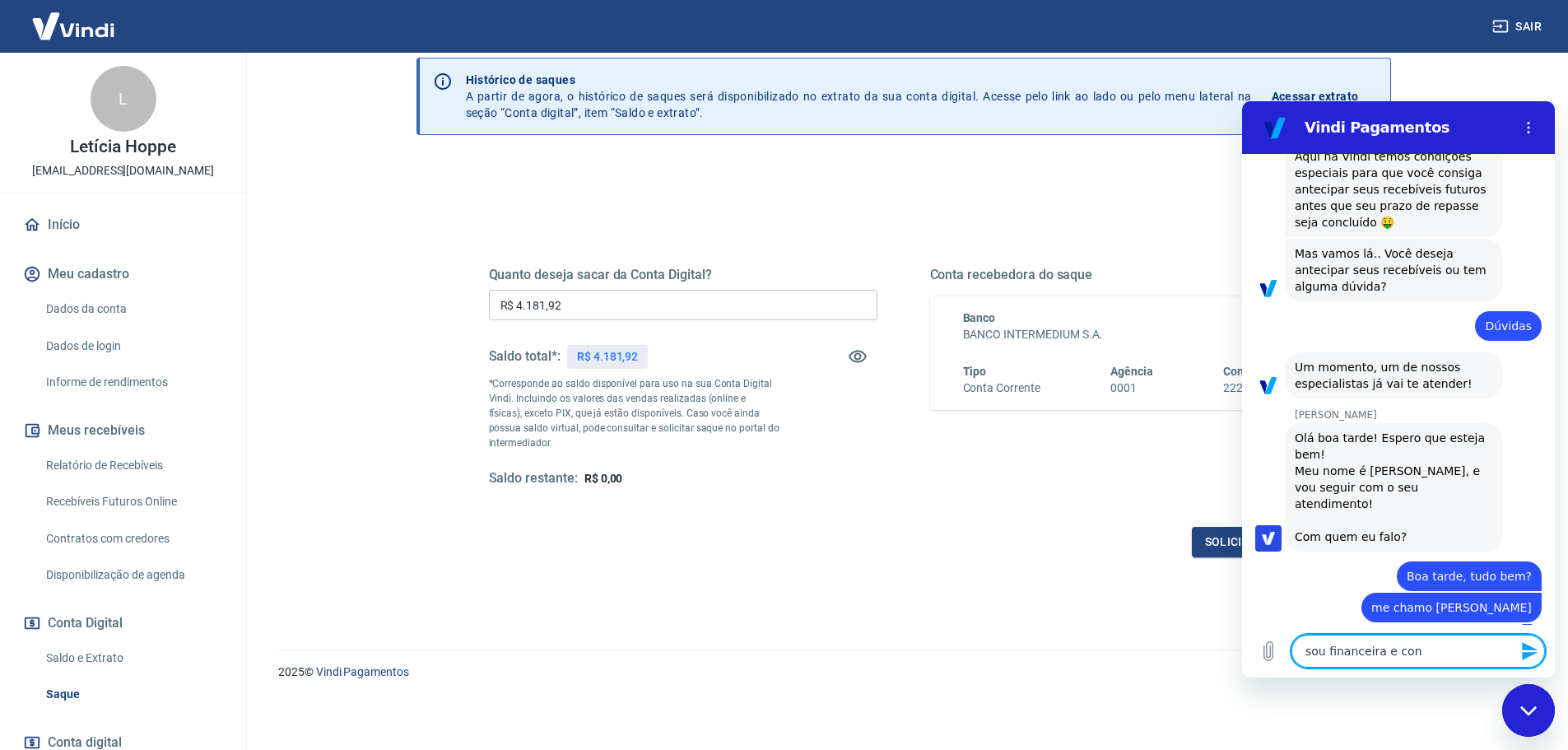
type textarea "x"
type textarea "sou financeira e conta"
type textarea "x"
type textarea "sou financeira e contad"
type textarea "x"
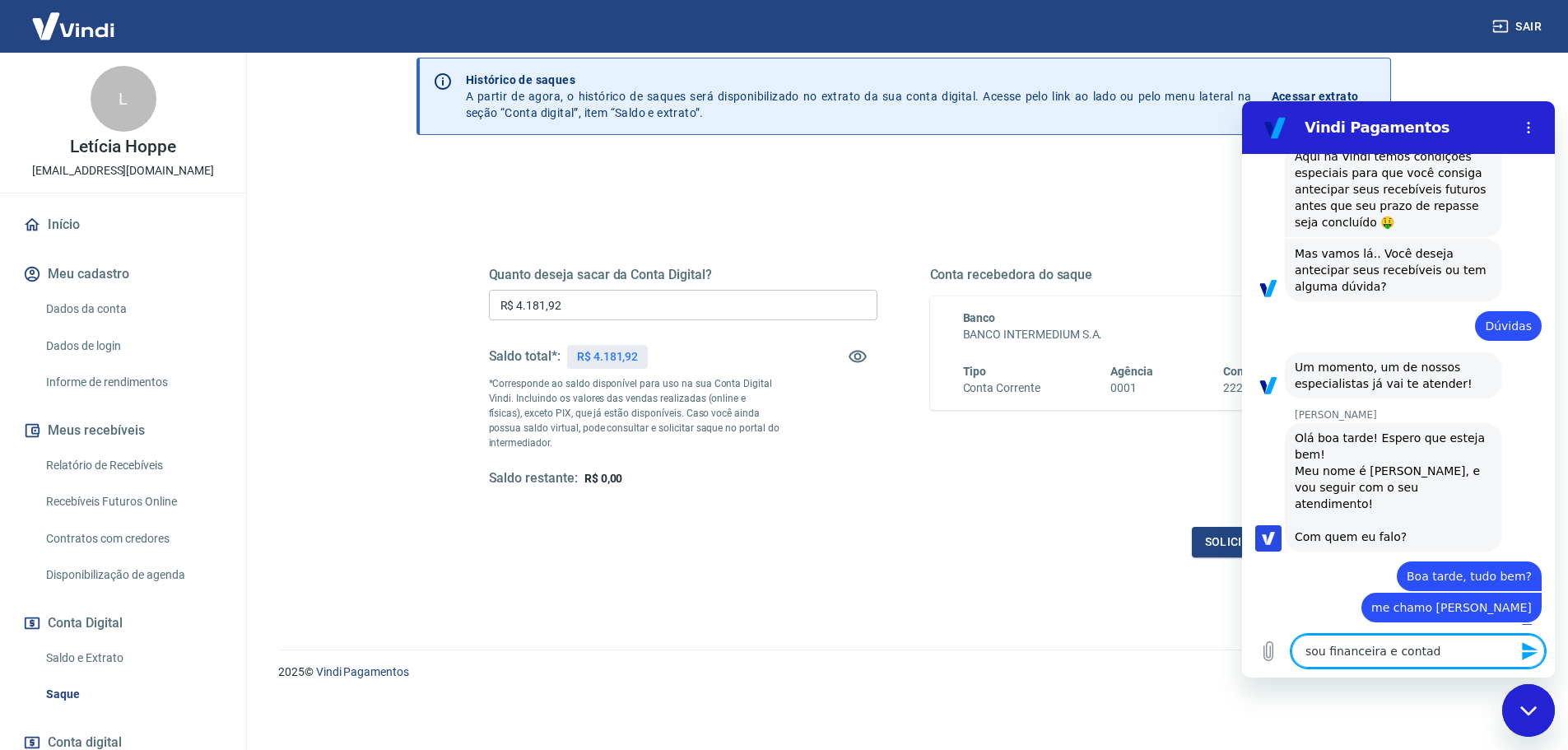
type textarea "sou financeira e contadr"
type textarea "x"
type textarea "sou financeira e contad"
type textarea "x"
type textarea "sou financeira e contado"
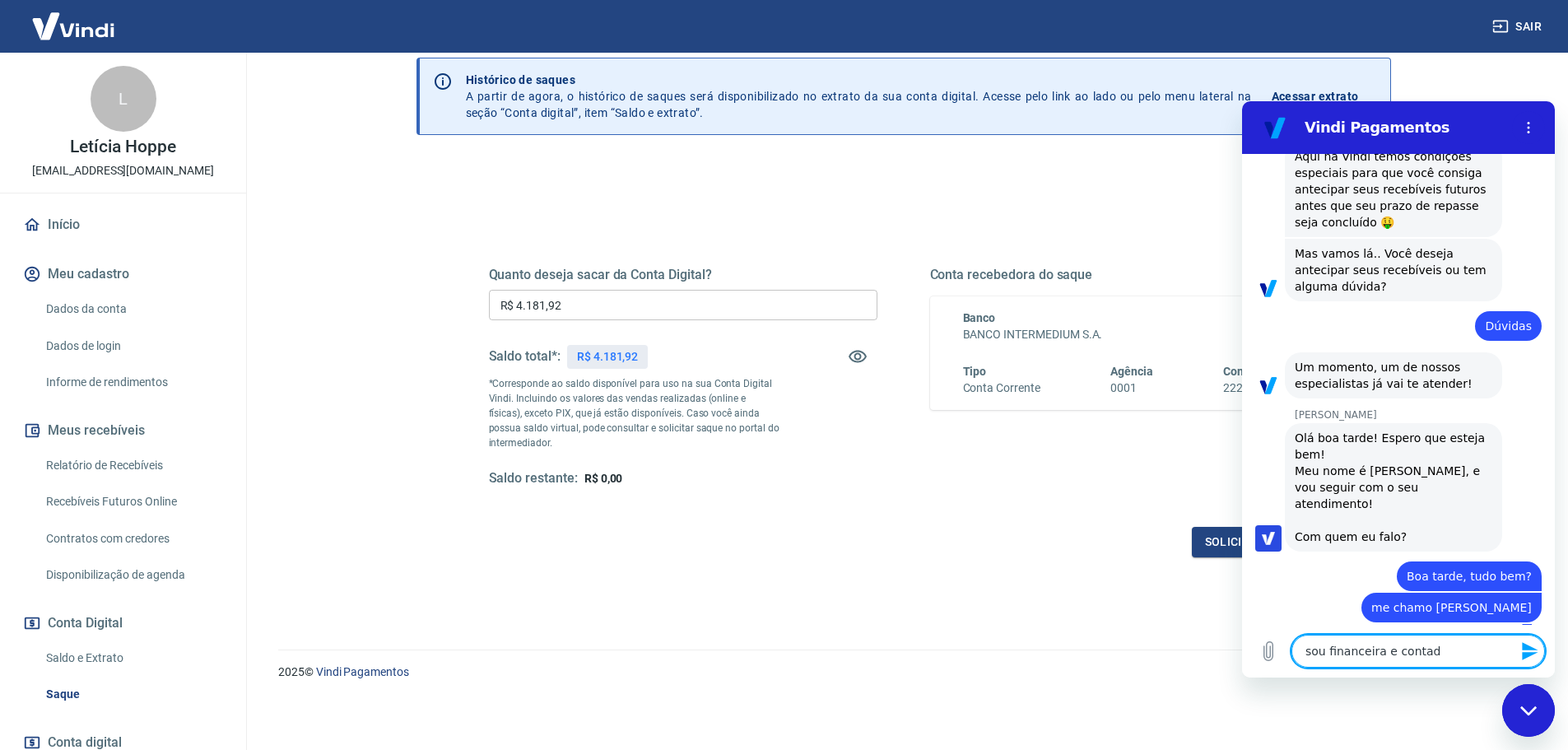
type textarea "x"
type textarea "sou financeira e contador"
type textarea "x"
type textarea "sou financeira e contadora"
type textarea "x"
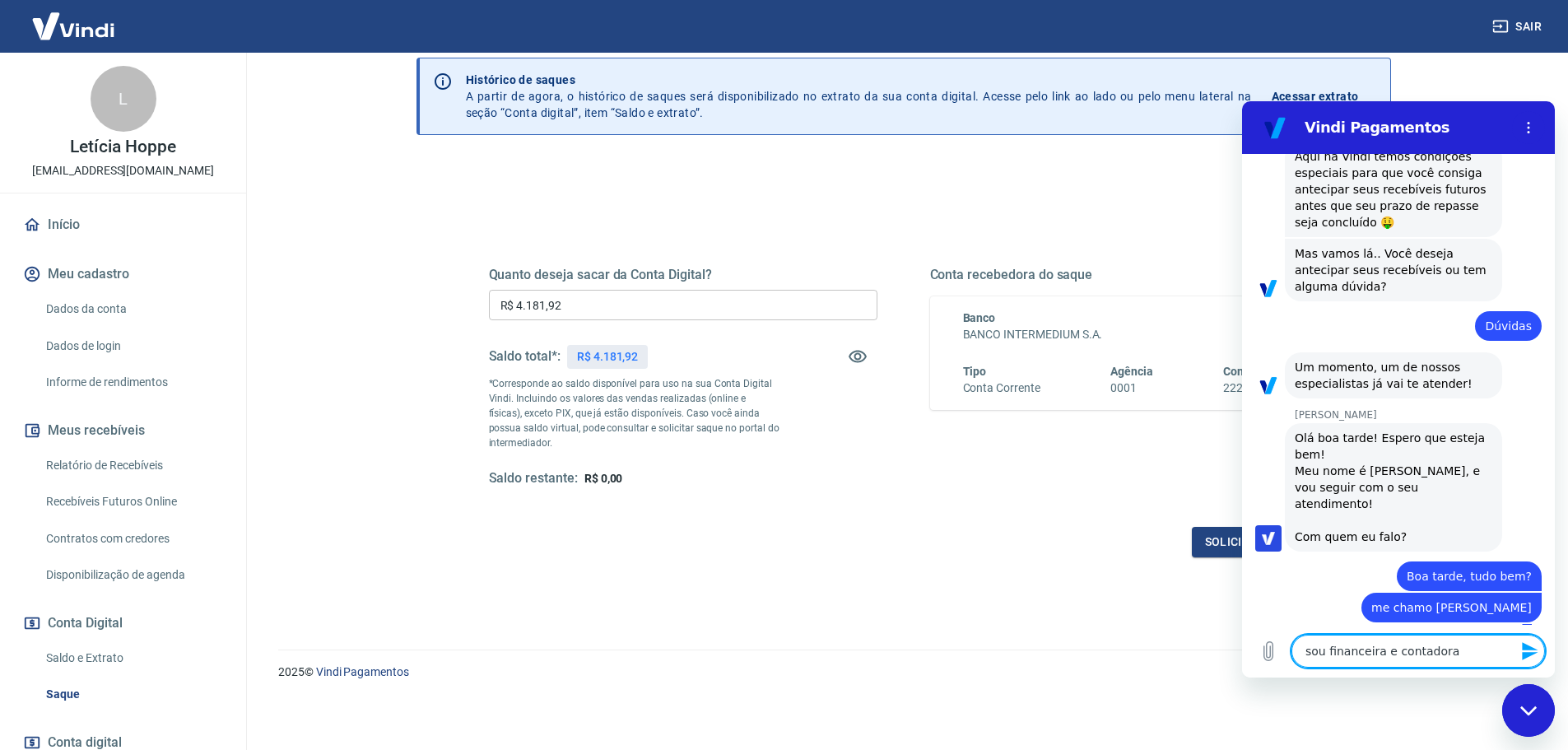
type textarea "sou financeira e contadora"
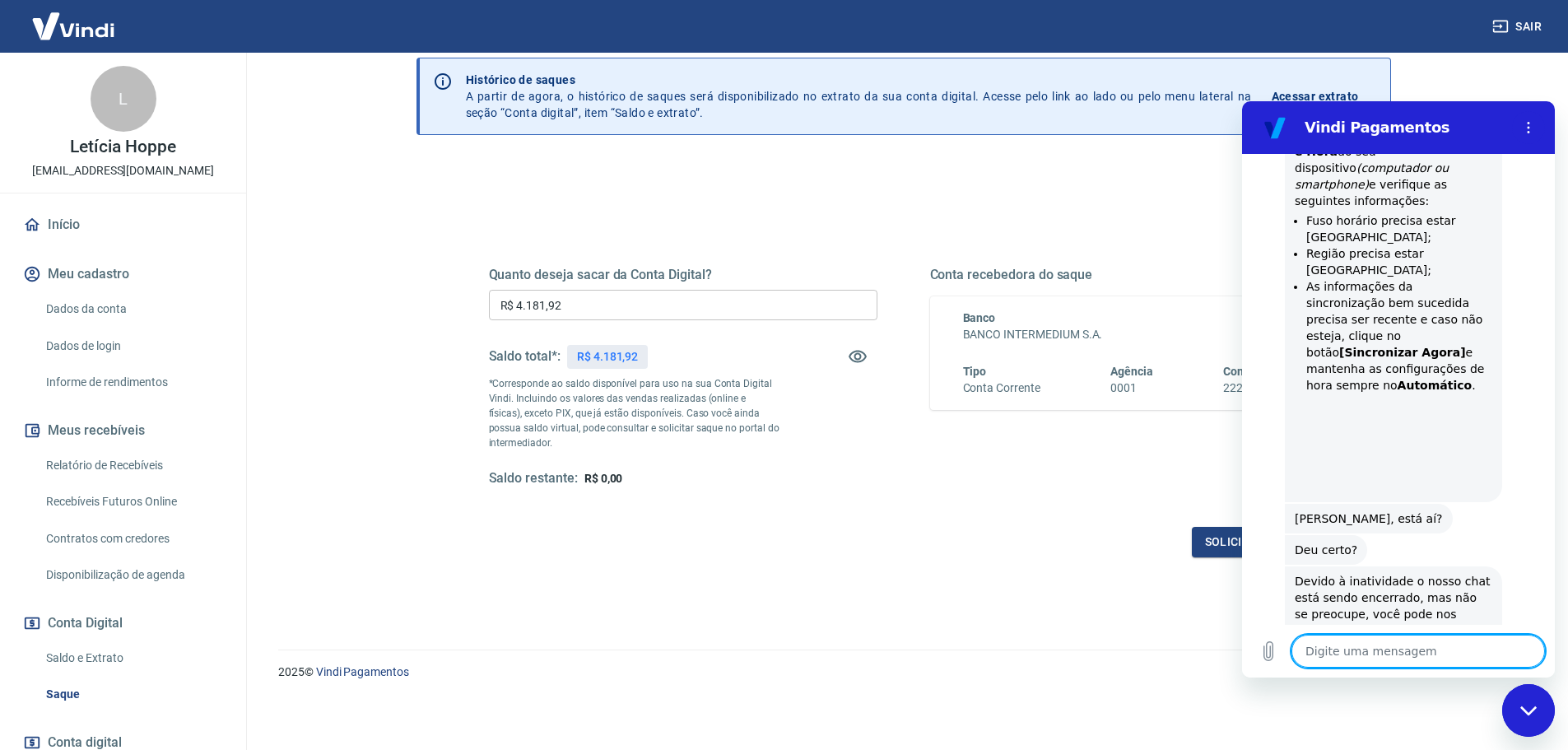
scroll to position [2255, 0]
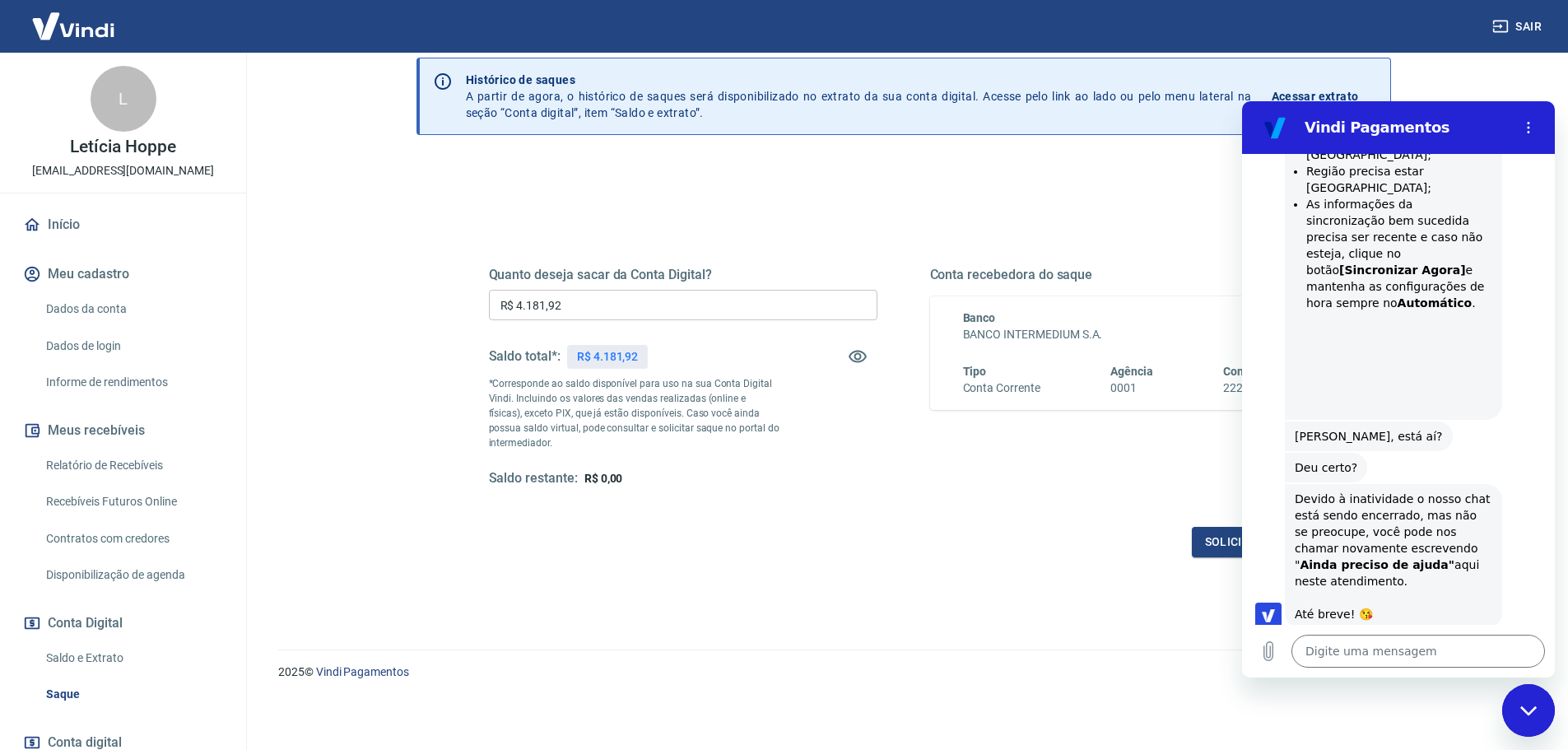
click at [1460, 131] on h2 "Vindi Pagamentos" at bounding box center [1405, 128] width 201 height 20
click at [1528, 719] on div "Fechar janela de mensagens" at bounding box center [1528, 710] width 49 height 49
